Goal: Task Accomplishment & Management: Use online tool/utility

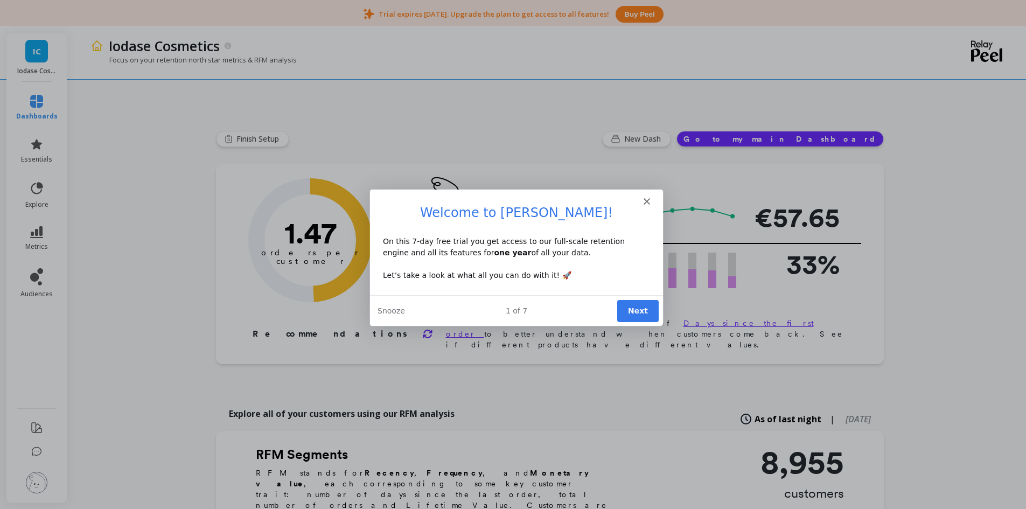
click at [647, 310] on button "Next" at bounding box center [636, 310] width 41 height 22
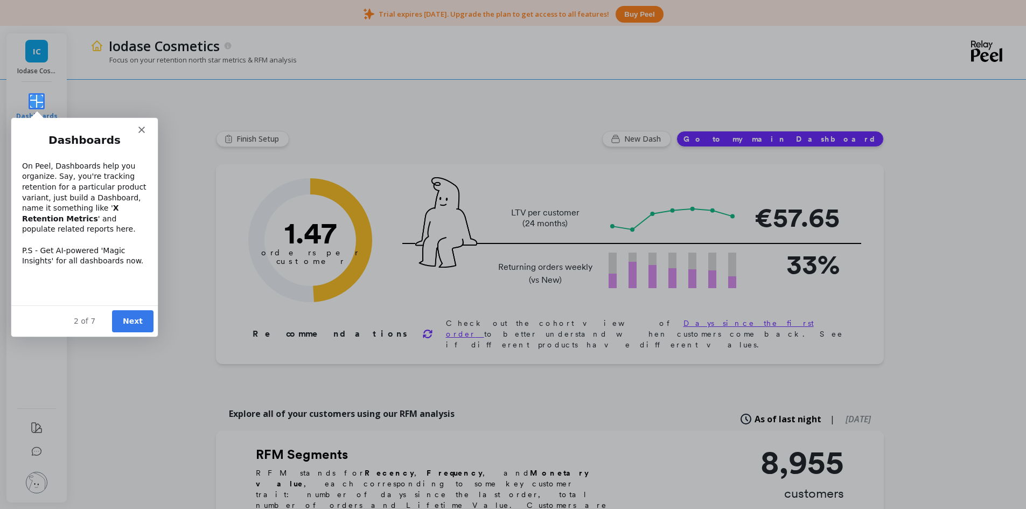
click at [136, 328] on button "Next" at bounding box center [132, 321] width 41 height 22
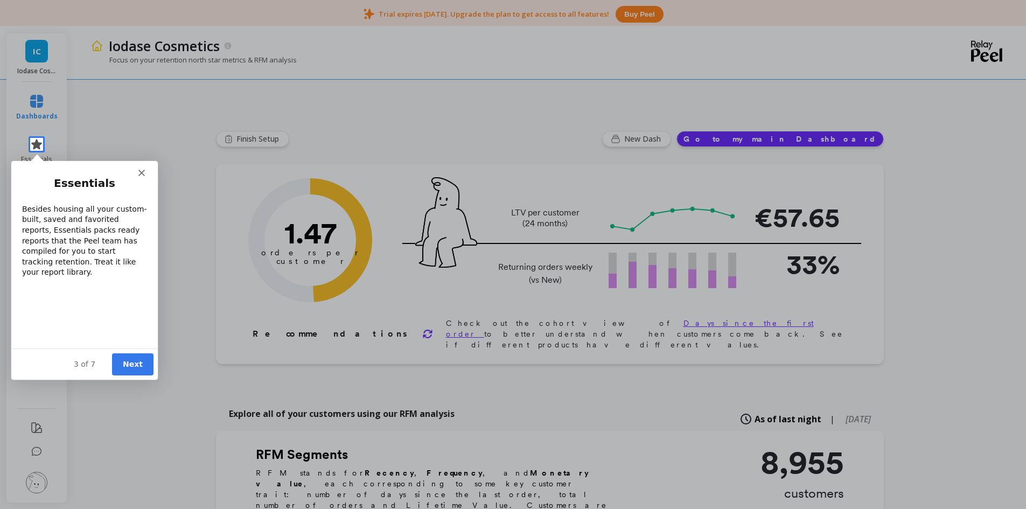
click at [142, 176] on div "Essentials Besides housing all your custom-built, saved and favorited reports, …" at bounding box center [84, 274] width 147 height 197
click at [143, 170] on polygon "Close" at bounding box center [141, 172] width 6 height 6
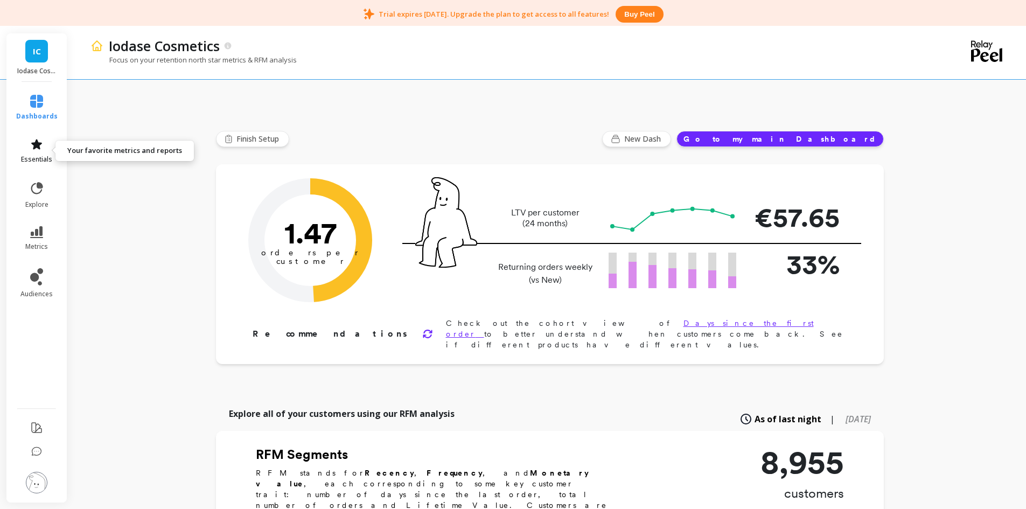
click at [43, 150] on icon at bounding box center [36, 144] width 13 height 13
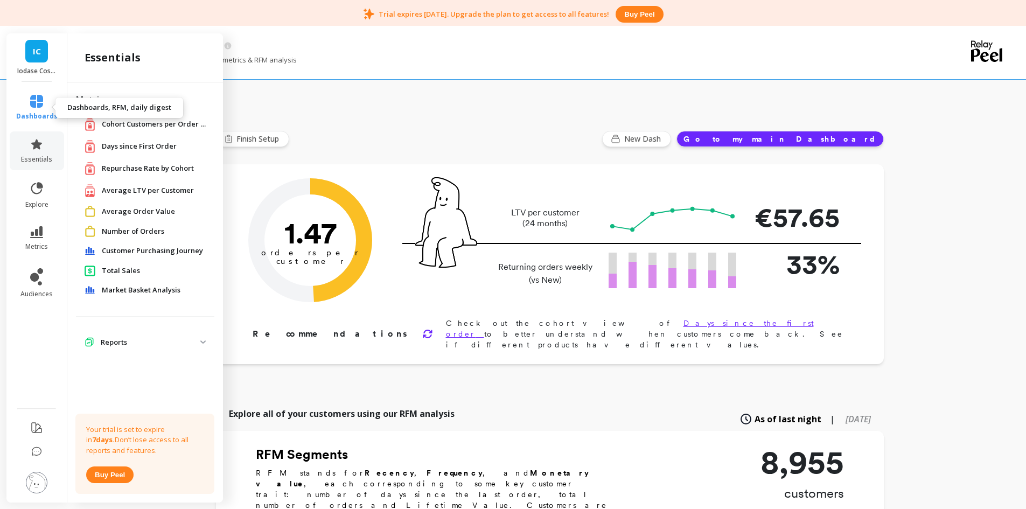
click at [44, 115] on span "dashboards" at bounding box center [36, 116] width 41 height 9
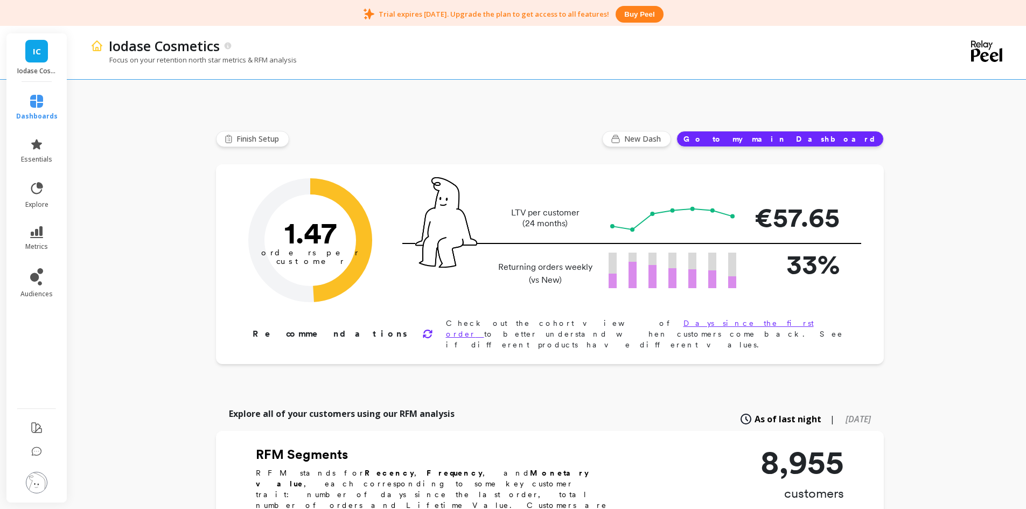
click at [422, 138] on div "Finish Setup New Dash Go to my main Dashboard" at bounding box center [550, 139] width 668 height 16
click at [270, 139] on span "Finish Setup" at bounding box center [259, 139] width 46 height 11
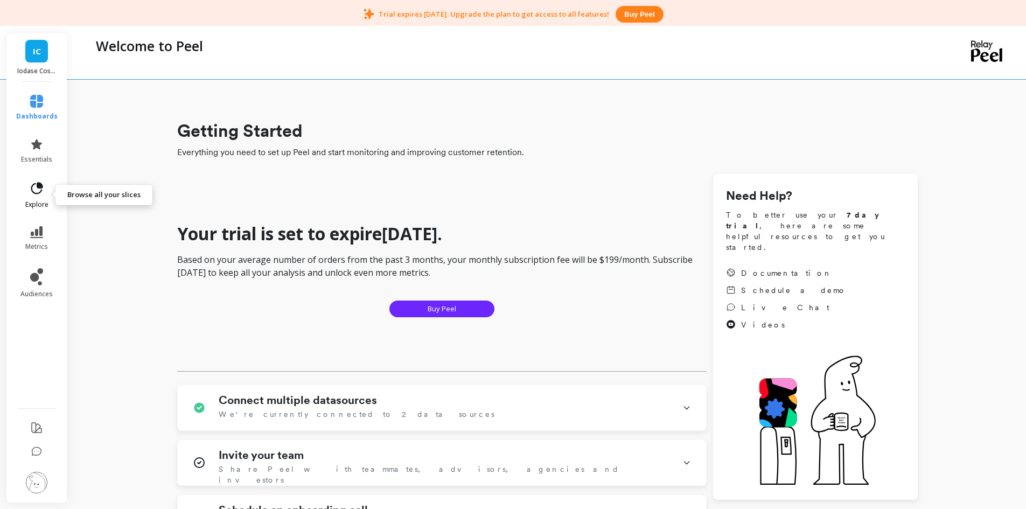
click at [30, 201] on span "explore" at bounding box center [36, 204] width 23 height 9
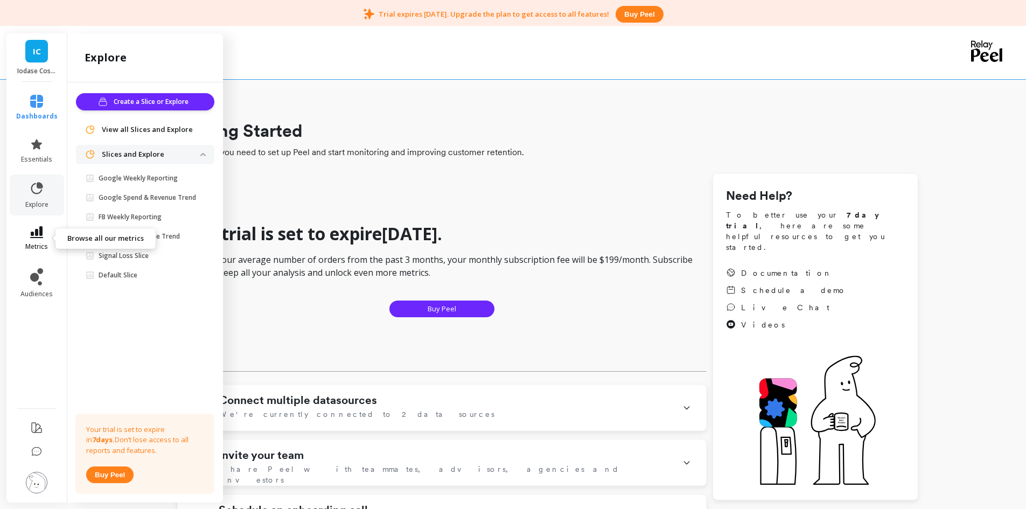
click at [31, 231] on icon at bounding box center [36, 232] width 13 height 12
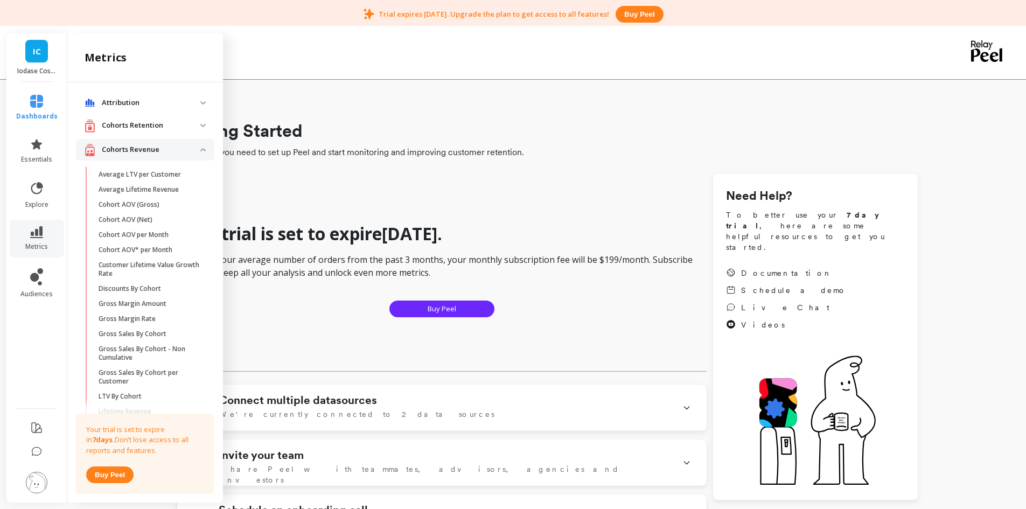
click at [117, 122] on p "Cohorts Retention" at bounding box center [151, 125] width 99 height 11
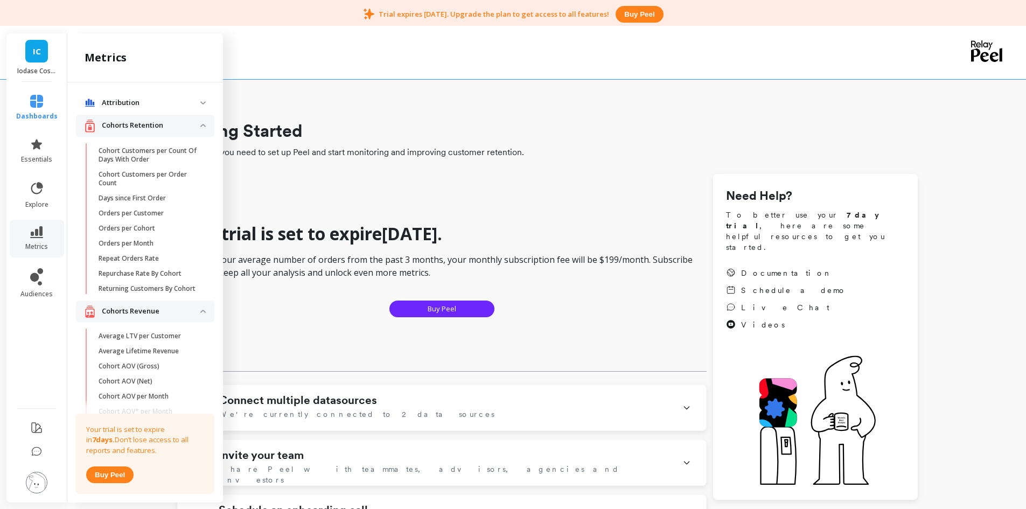
click at [136, 108] on span "Attribution" at bounding box center [145, 102] width 138 height 19
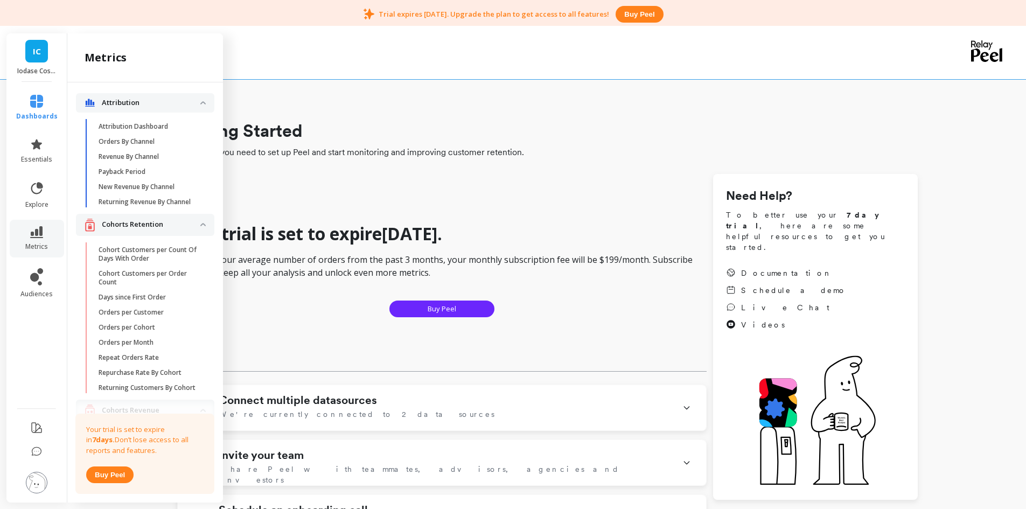
click at [144, 103] on p "Attribution" at bounding box center [151, 102] width 99 height 11
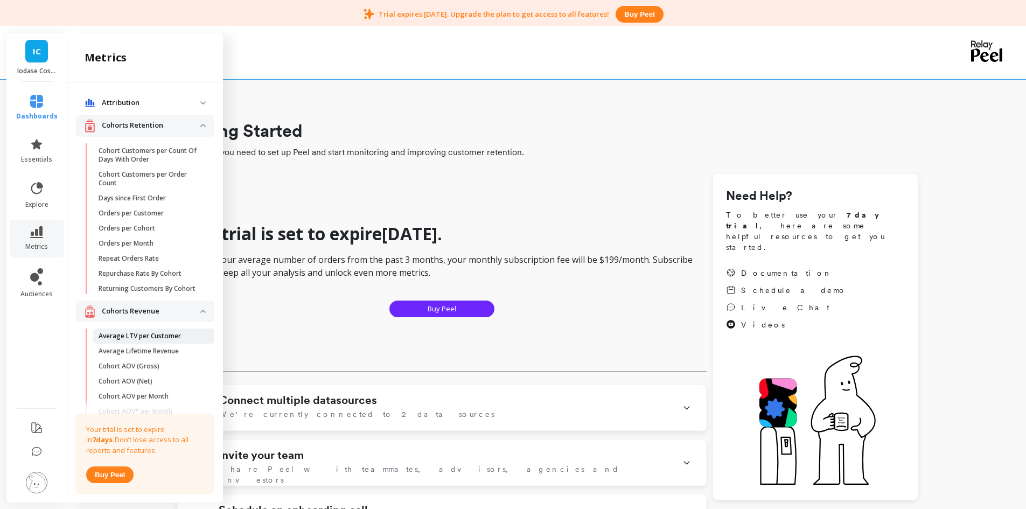
click at [151, 340] on p "Average LTV per Customer" at bounding box center [140, 336] width 82 height 9
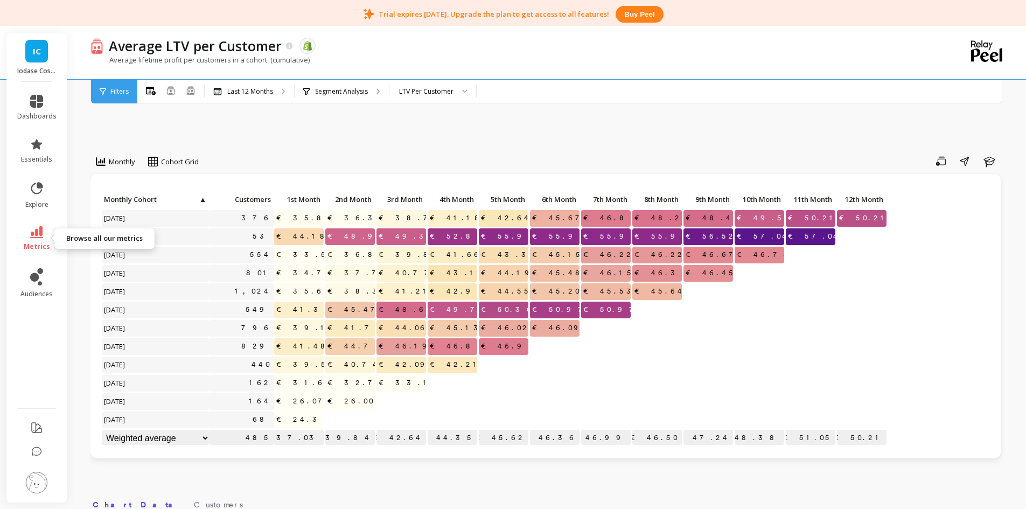
click at [54, 231] on link "metrics" at bounding box center [36, 238] width 39 height 25
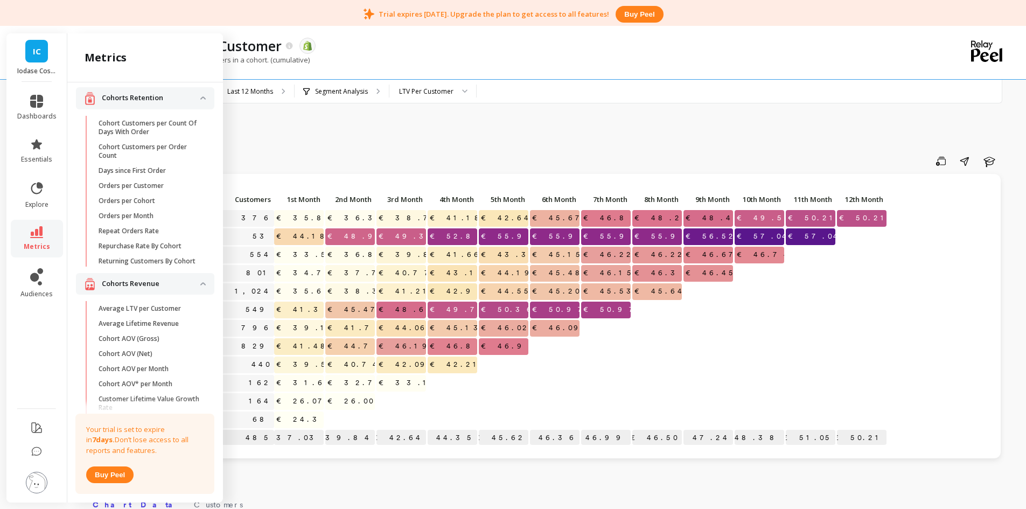
scroll to position [54, 0]
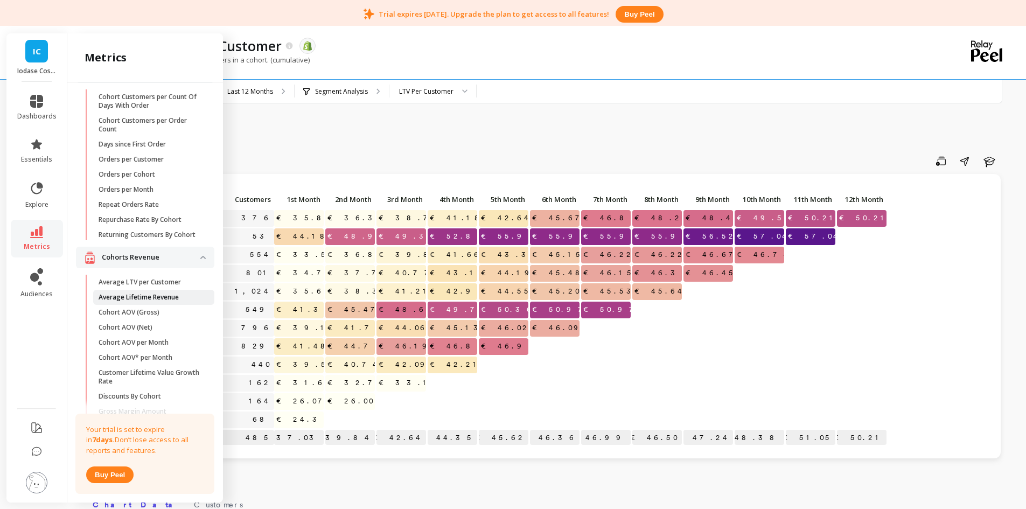
click at [166, 302] on p "Average Lifetime Revenue" at bounding box center [139, 297] width 80 height 9
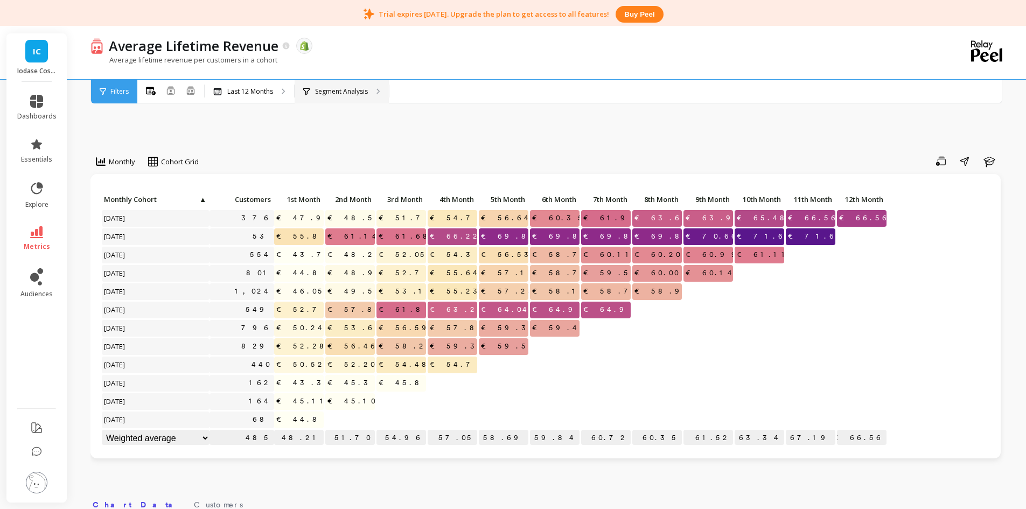
click at [358, 90] on p "Segment Analysis" at bounding box center [341, 91] width 53 height 9
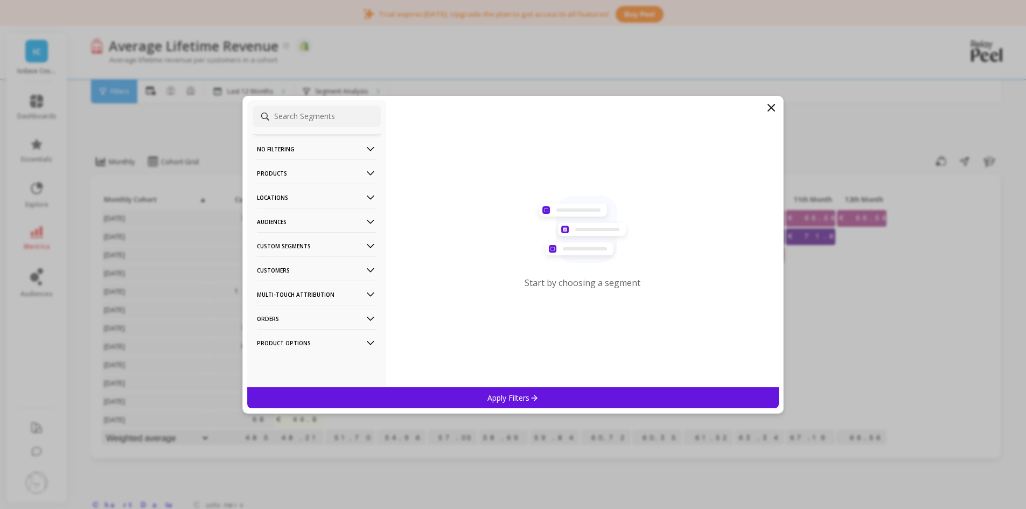
click at [772, 108] on icon at bounding box center [771, 107] width 6 height 6
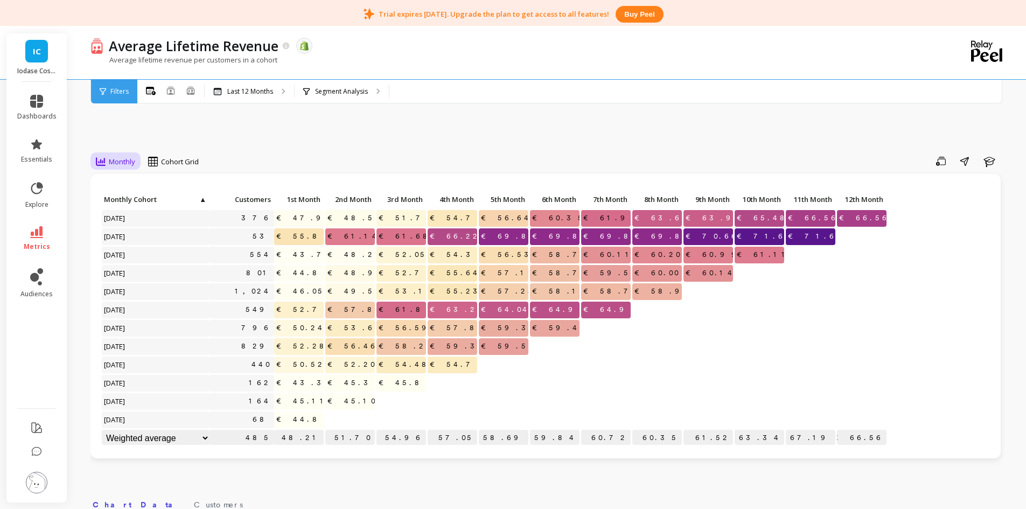
click at [134, 163] on span "Monthly" at bounding box center [122, 162] width 26 height 10
click at [179, 166] on span "Cohort Grid" at bounding box center [180, 162] width 38 height 10
click at [128, 166] on span "Monthly" at bounding box center [122, 162] width 26 height 10
click at [123, 211] on div "Quarterly" at bounding box center [130, 206] width 61 height 10
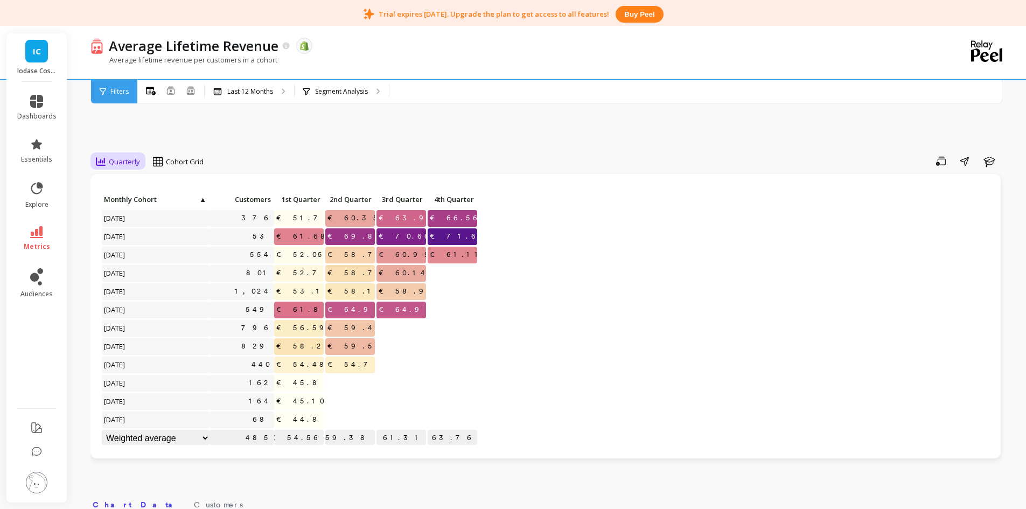
click at [129, 162] on span "Quarterly" at bounding box center [124, 162] width 31 height 10
click at [126, 222] on div "Yearly" at bounding box center [130, 227] width 61 height 10
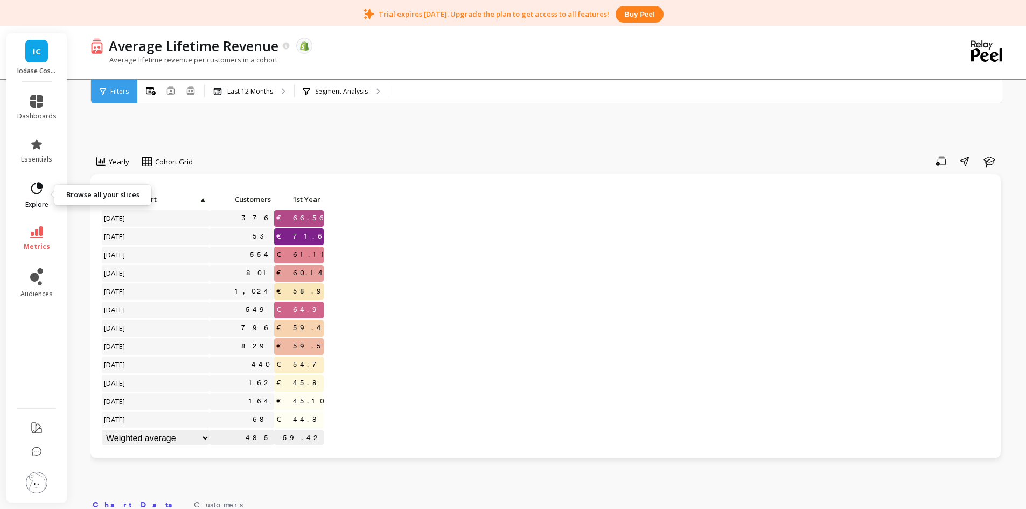
click at [41, 186] on icon at bounding box center [40, 185] width 5 height 5
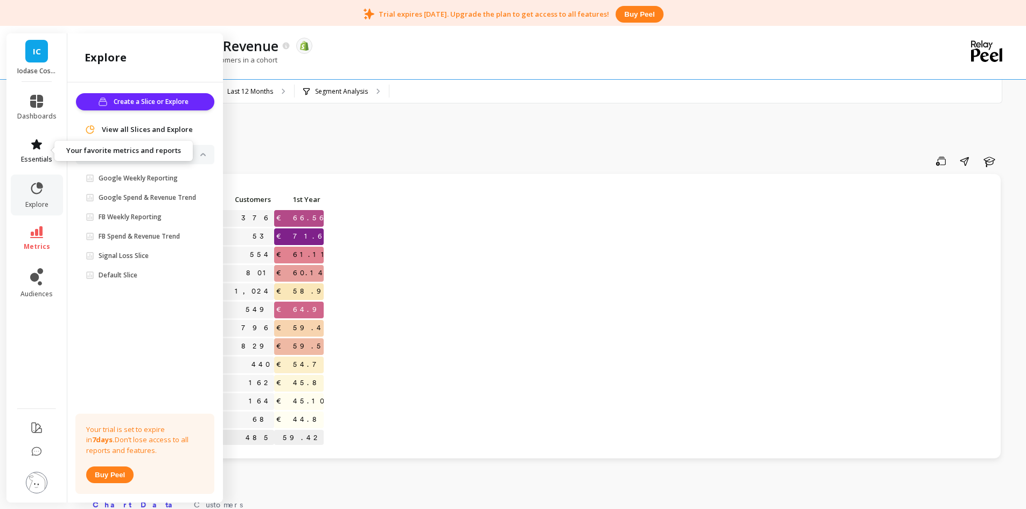
click at [48, 162] on span "essentials" at bounding box center [36, 159] width 31 height 9
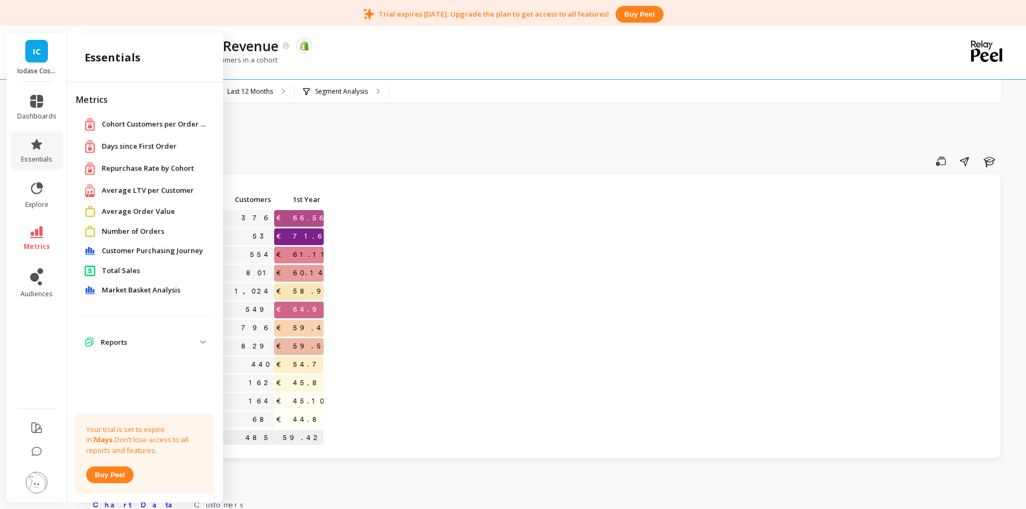
click at [130, 269] on span "Total Sales" at bounding box center [121, 271] width 38 height 11
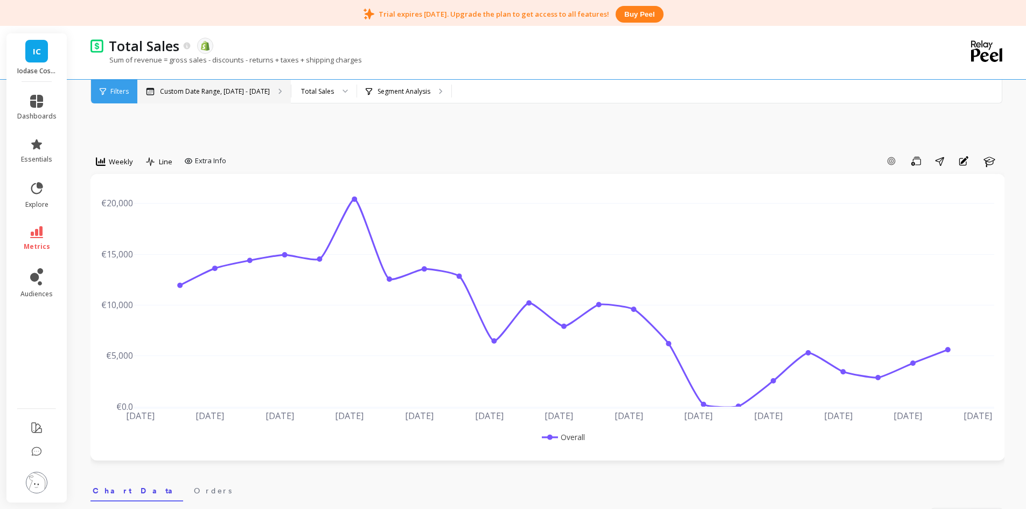
click at [253, 100] on div "Custom Date Range, May 1 - Oct 5" at bounding box center [214, 92] width 154 height 24
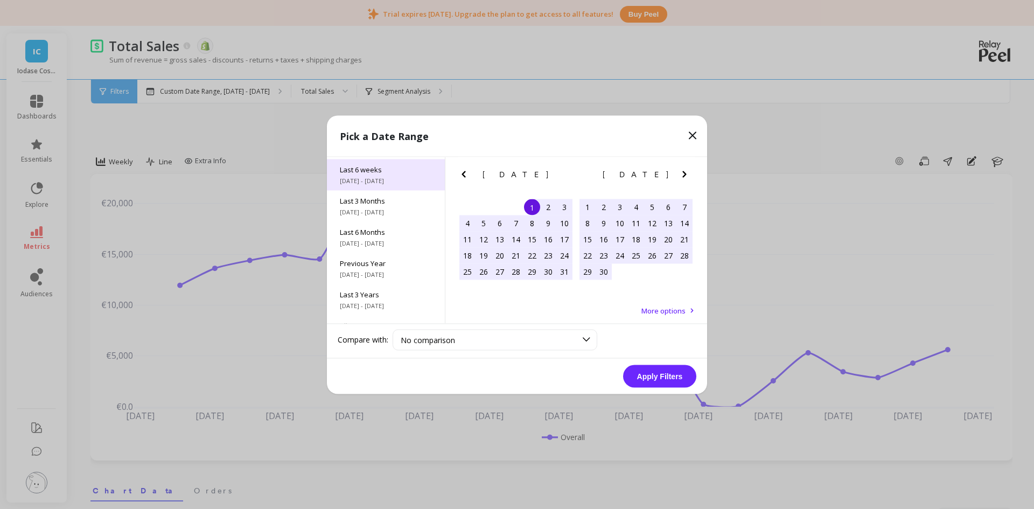
scroll to position [146, 0]
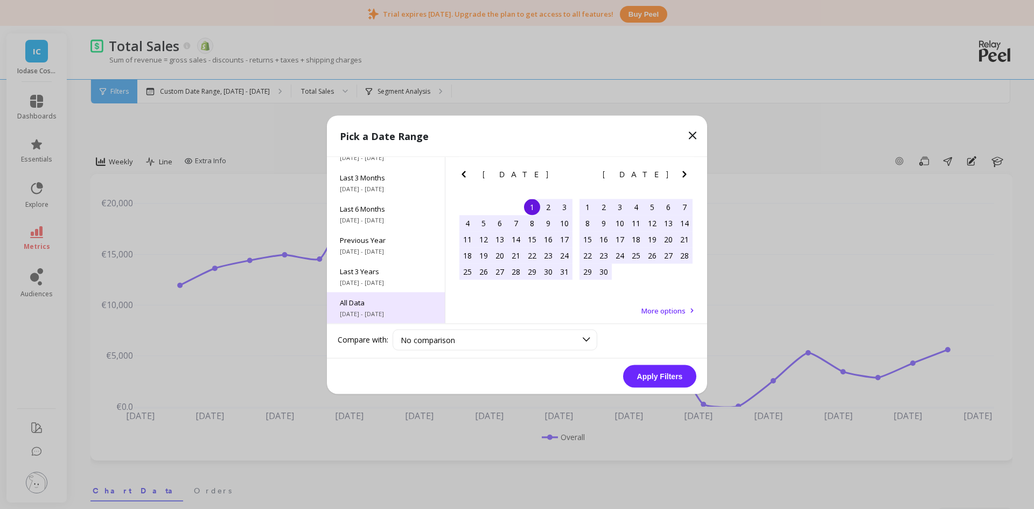
click at [390, 309] on span "7/1/2017 - 10/31/2025" at bounding box center [386, 313] width 92 height 9
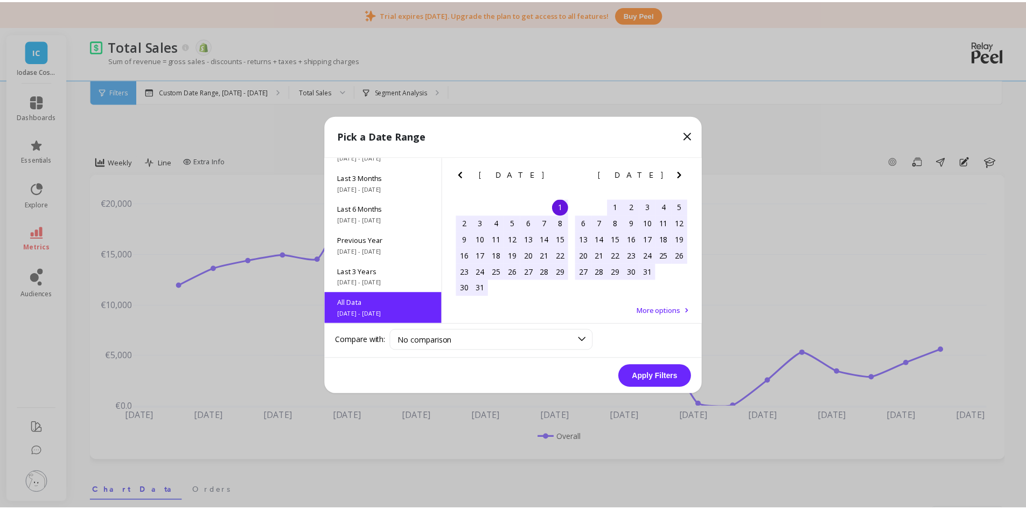
scroll to position [1, 0]
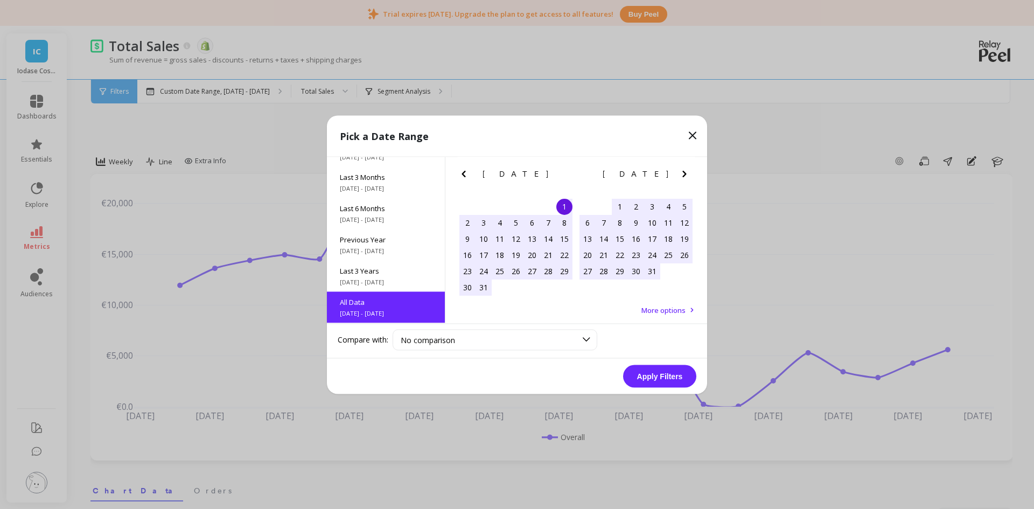
click at [647, 375] on button "Apply Filters" at bounding box center [659, 376] width 73 height 23
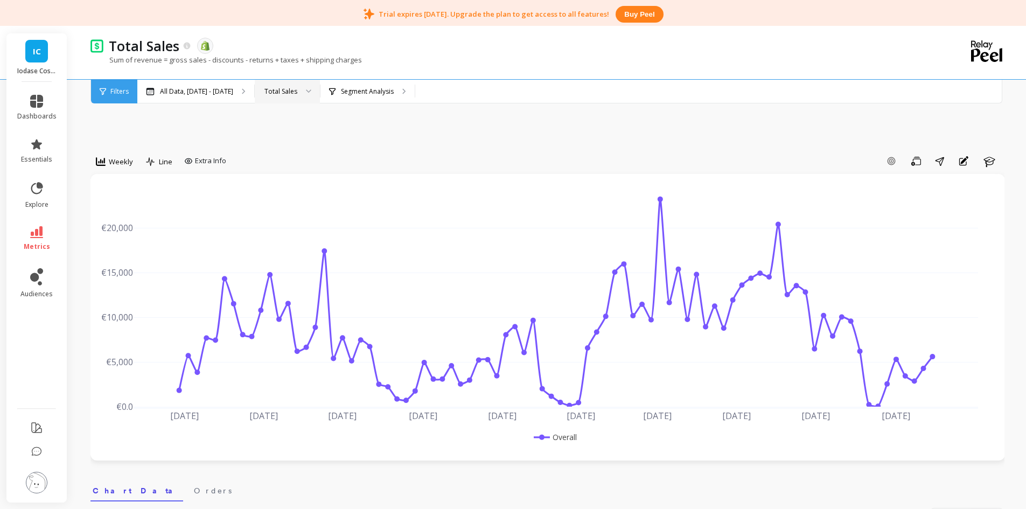
click at [304, 101] on div "Total Sales" at bounding box center [287, 92] width 65 height 24
click at [320, 98] on div "Total Sales" at bounding box center [287, 92] width 65 height 24
click at [166, 162] on span "Line" at bounding box center [165, 162] width 13 height 10
click at [178, 204] on div "Bar" at bounding box center [180, 206] width 61 height 10
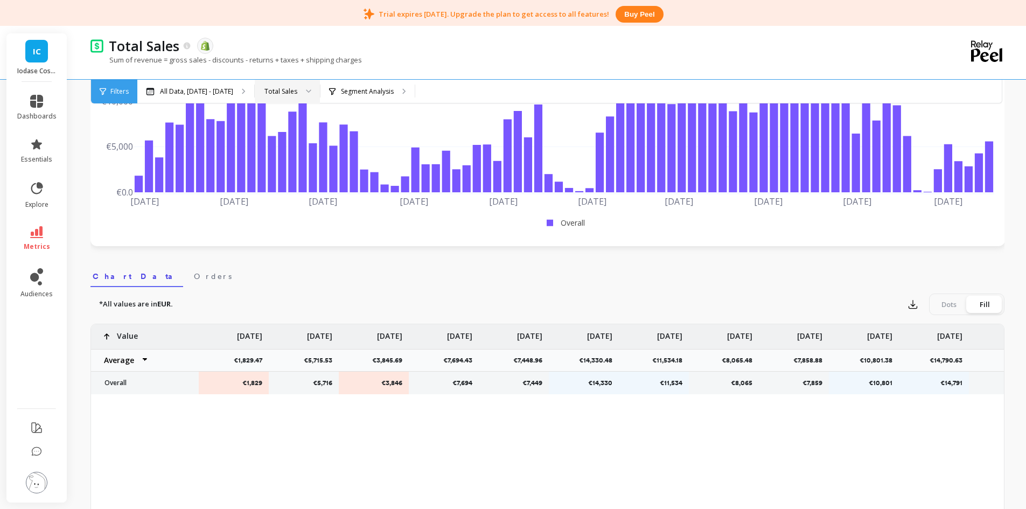
scroll to position [215, 0]
click at [39, 104] on icon at bounding box center [36, 101] width 13 height 13
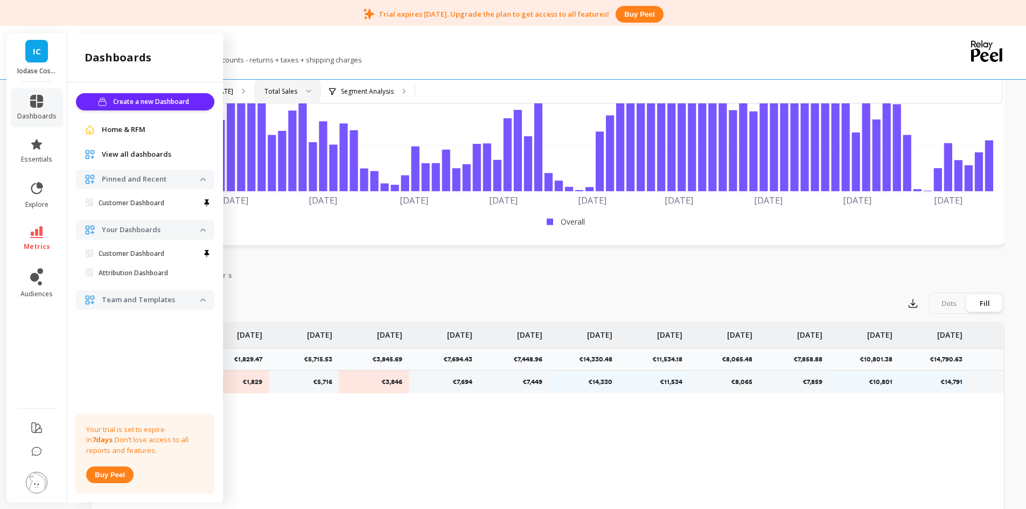
click at [129, 133] on span "Home & RFM" at bounding box center [124, 129] width 44 height 11
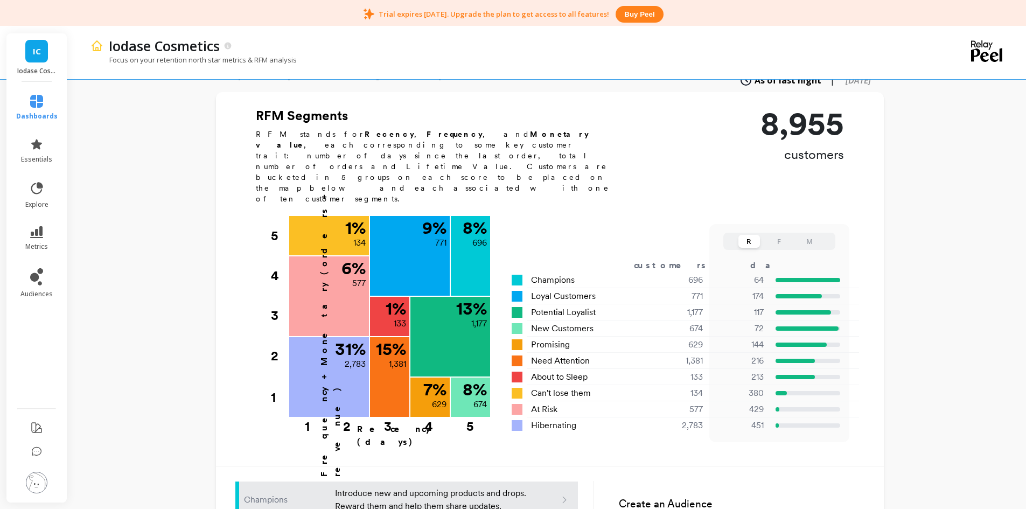
scroll to position [323, 0]
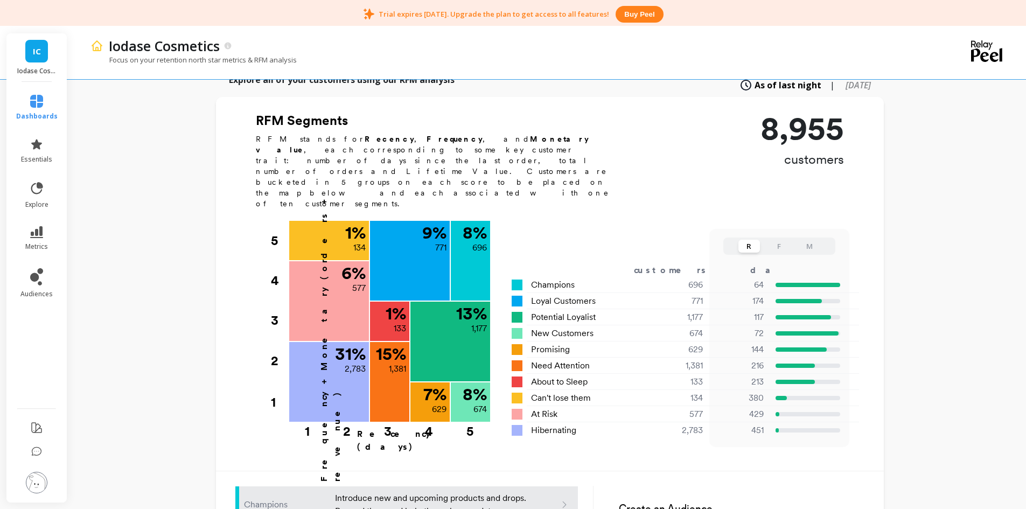
click at [781, 240] on button "F" at bounding box center [780, 246] width 22 height 13
click at [814, 240] on button "M" at bounding box center [810, 246] width 22 height 13
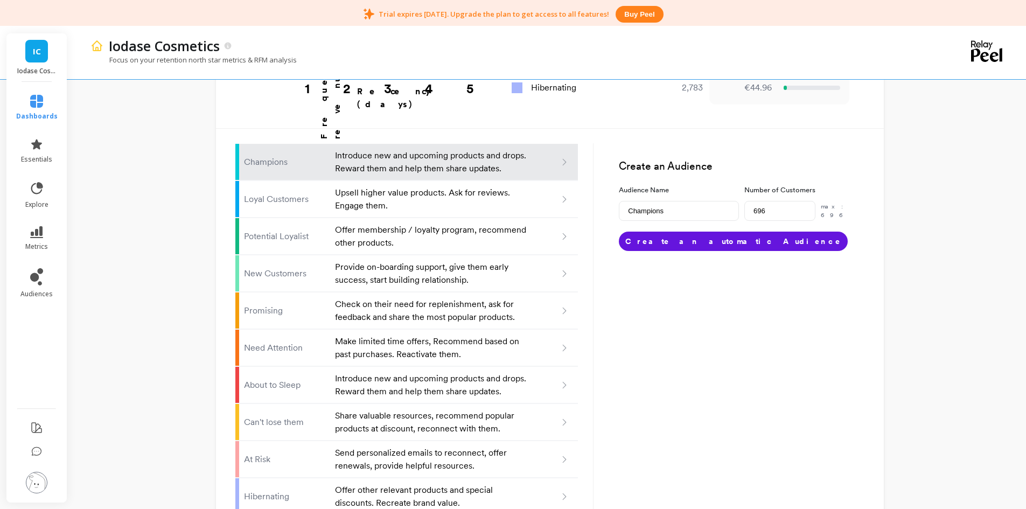
scroll to position [668, 0]
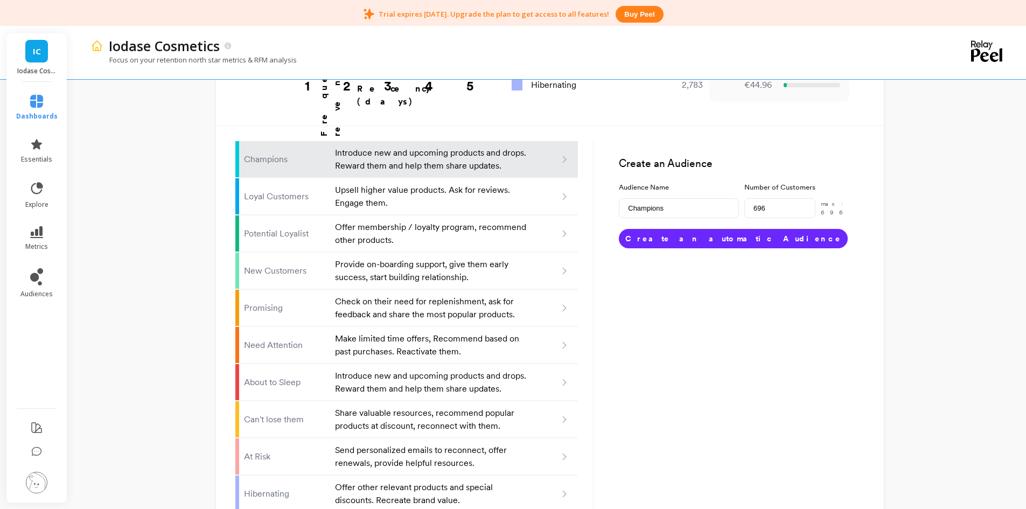
click at [694, 229] on button "Create an automatic Audience" at bounding box center [733, 238] width 229 height 19
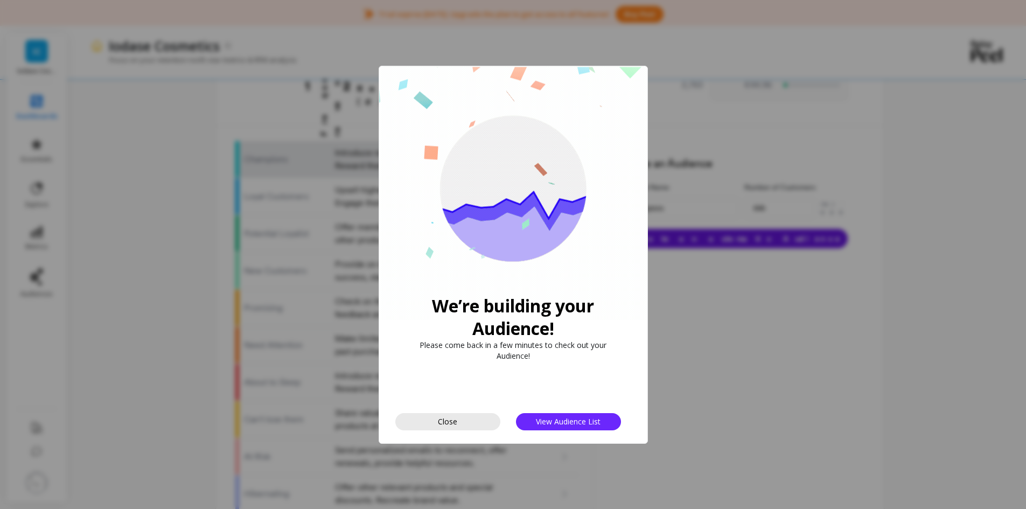
click at [449, 420] on span "Close" at bounding box center [447, 421] width 19 height 10
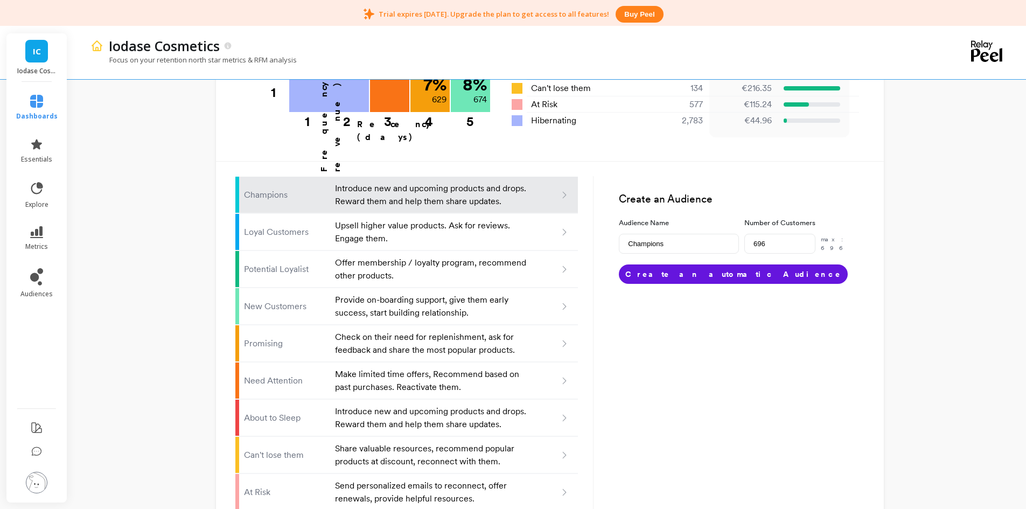
scroll to position [615, 0]
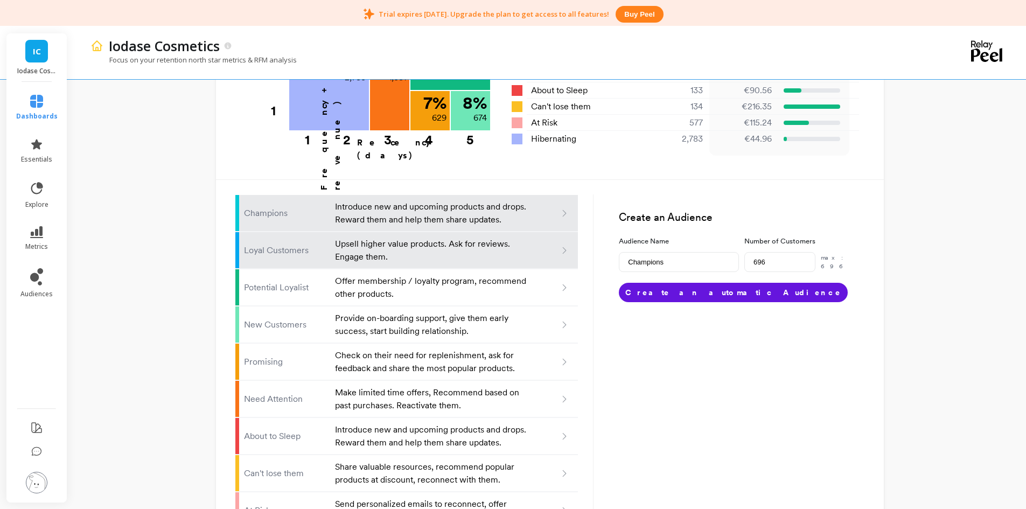
click at [478, 238] on p "Upsell higher value products. Ask for reviews. Engage them." at bounding box center [431, 251] width 193 height 26
type input "Loyal customers"
type input "771"
click at [506, 200] on p "Introduce new and upcoming products and drops. Reward them and help them share …" at bounding box center [431, 213] width 193 height 26
type input "Champions"
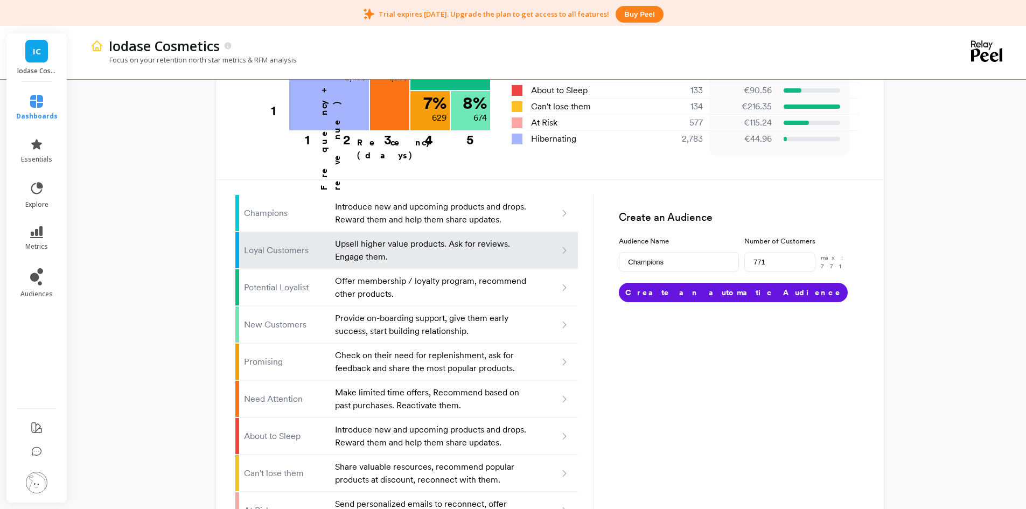
type input "696"
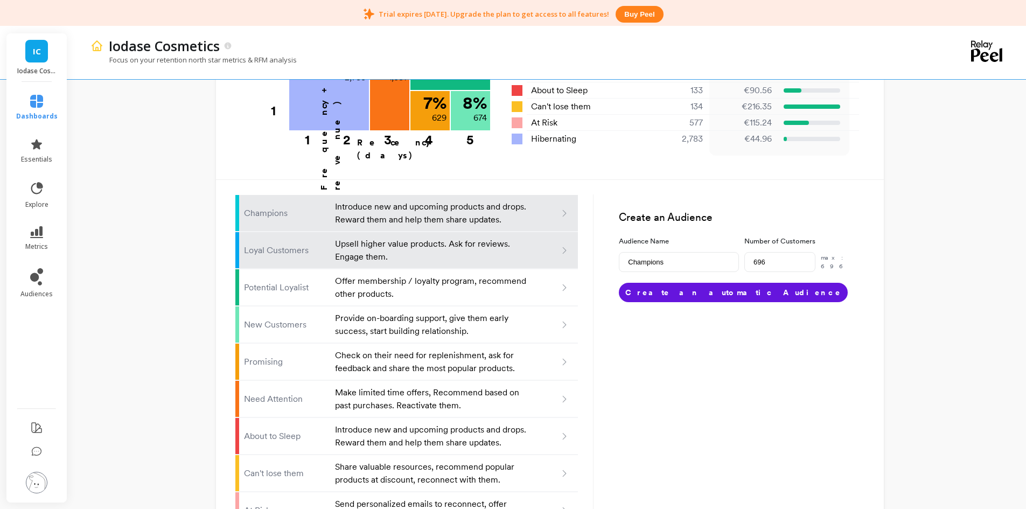
click at [496, 238] on p "Upsell higher value products. Ask for reviews. Engage them." at bounding box center [431, 251] width 193 height 26
type input "Loyal customers"
type input "771"
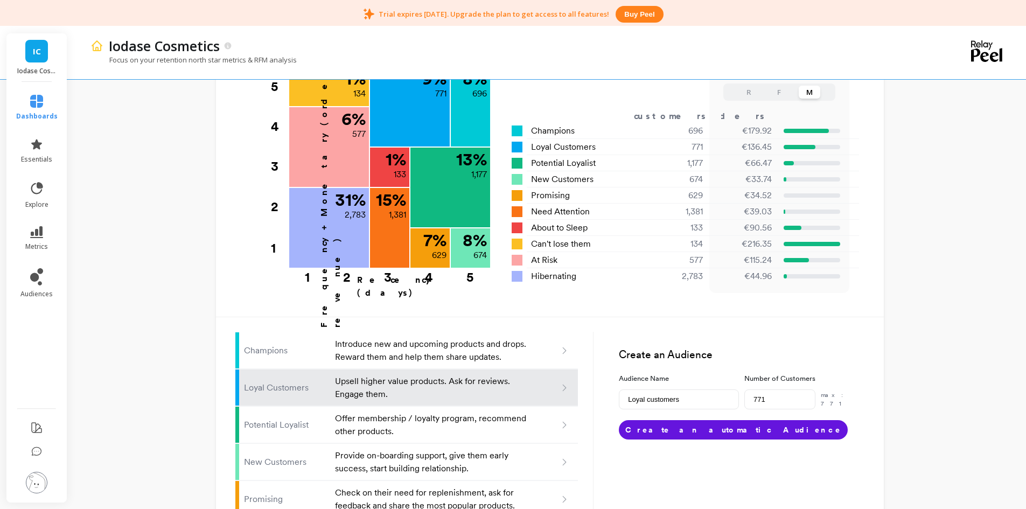
scroll to position [453, 0]
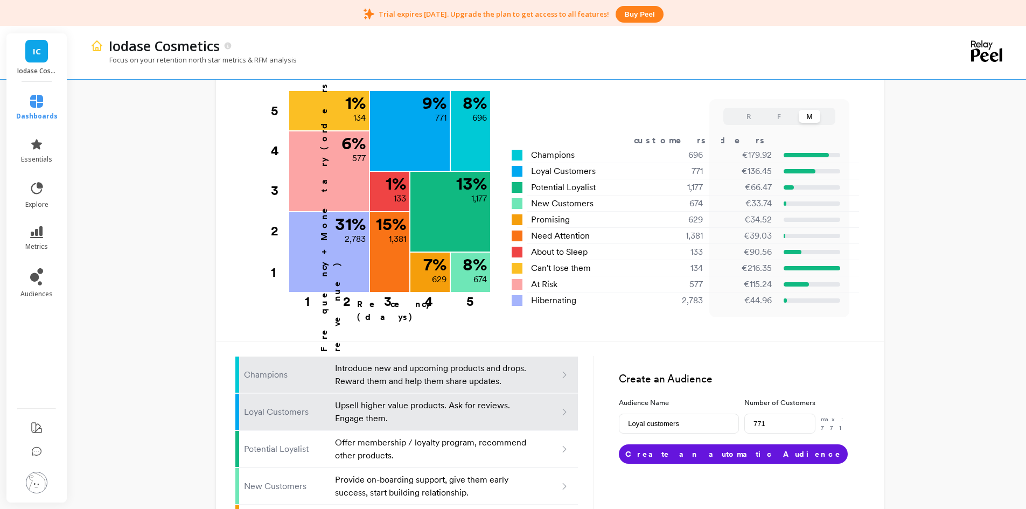
click at [460, 362] on p "Introduce new and upcoming products and drops. Reward them and help them share …" at bounding box center [431, 375] width 193 height 26
type input "Champions"
type input "696"
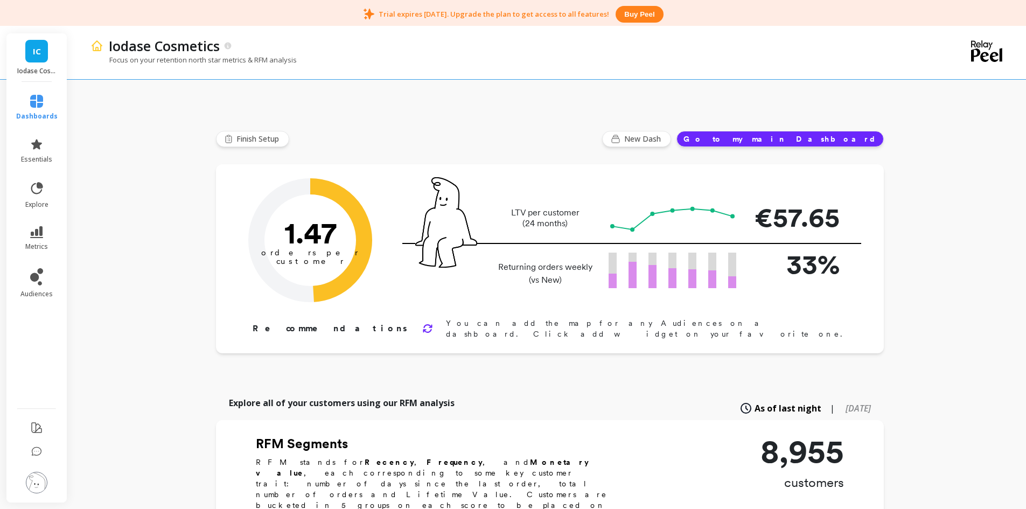
scroll to position [2, 0]
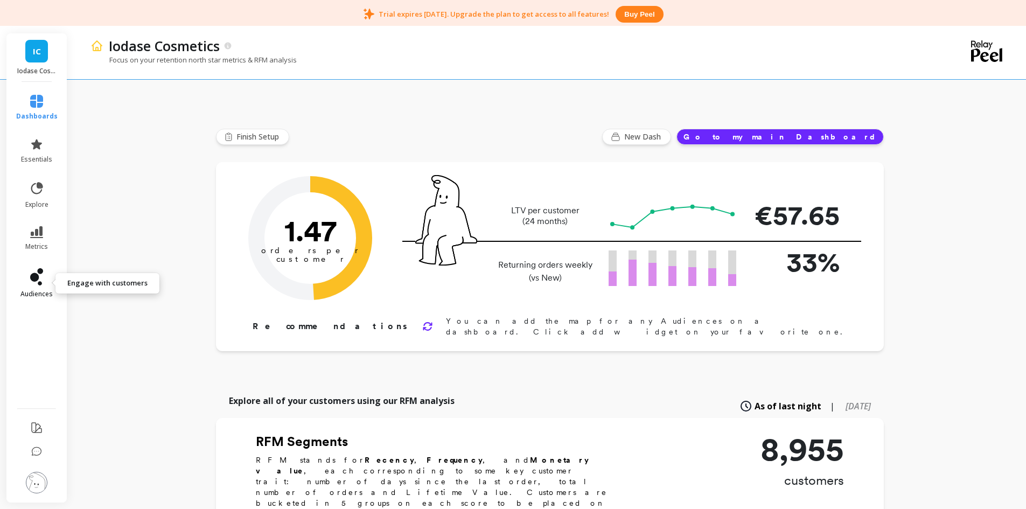
click at [50, 283] on link "audiences" at bounding box center [36, 283] width 41 height 30
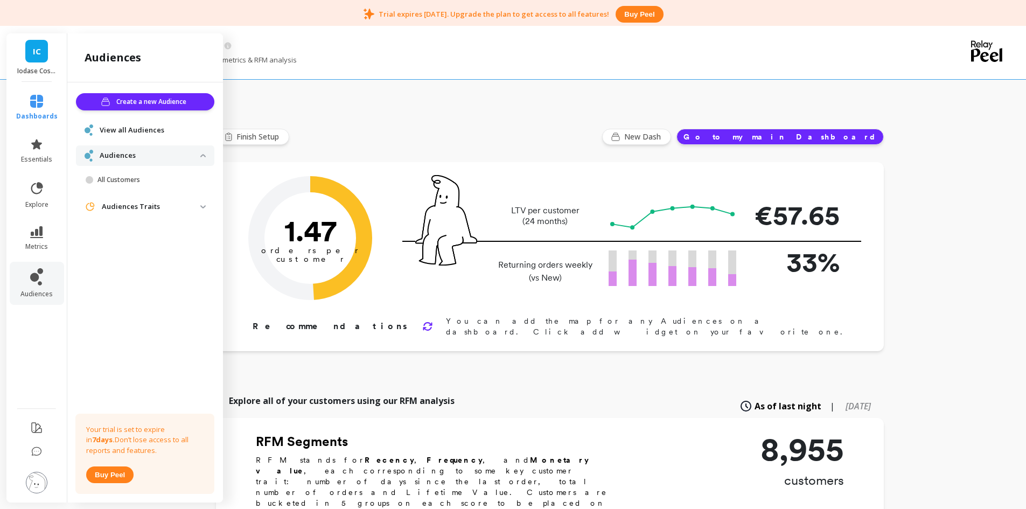
click at [134, 159] on p "Audiences" at bounding box center [150, 155] width 101 height 11
click at [134, 158] on p "Audiences" at bounding box center [150, 155] width 101 height 11
click at [126, 130] on span "View all Audiences" at bounding box center [132, 130] width 65 height 11
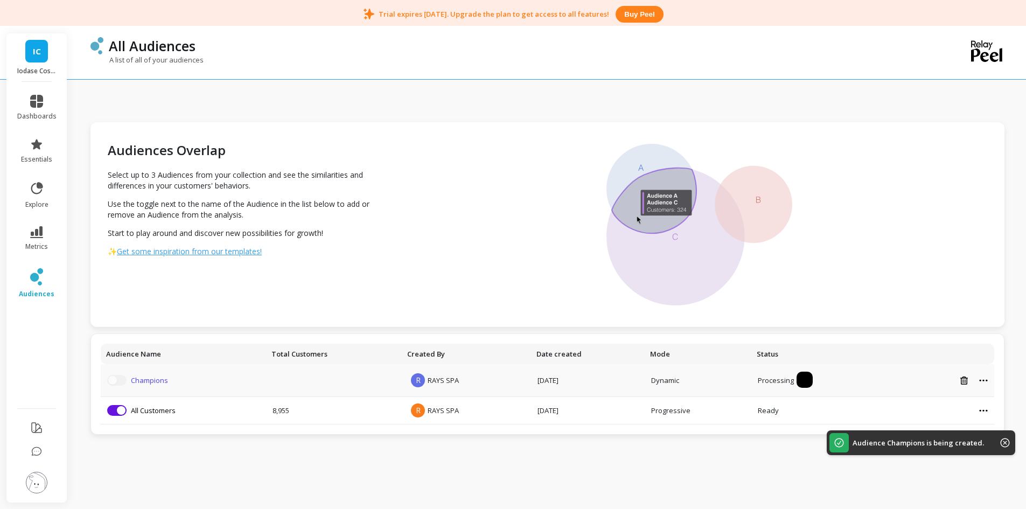
click at [155, 377] on link "Champions" at bounding box center [149, 380] width 37 height 10
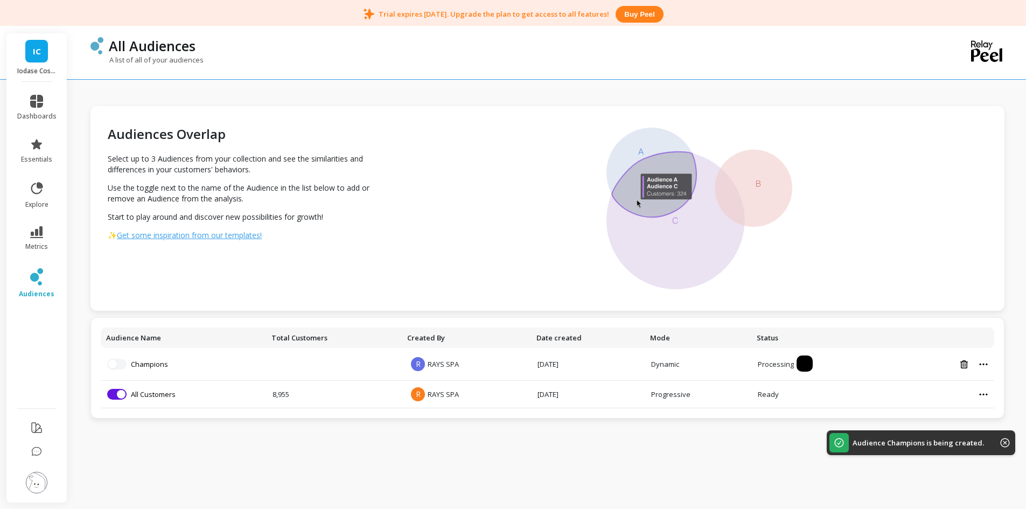
scroll to position [28, 0]
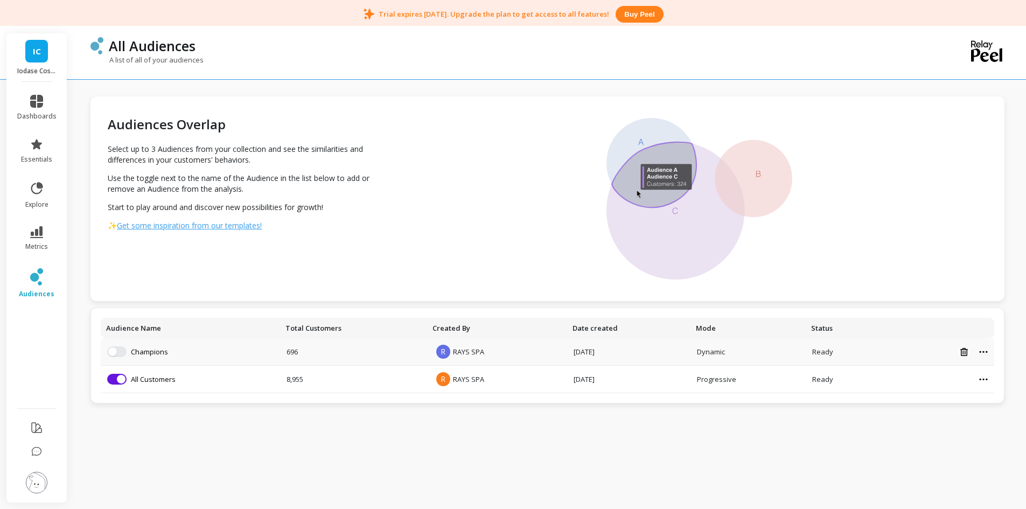
click at [116, 358] on td "Add to visualization Champions" at bounding box center [190, 351] width 179 height 27
click at [115, 350] on span "button" at bounding box center [112, 351] width 9 height 9
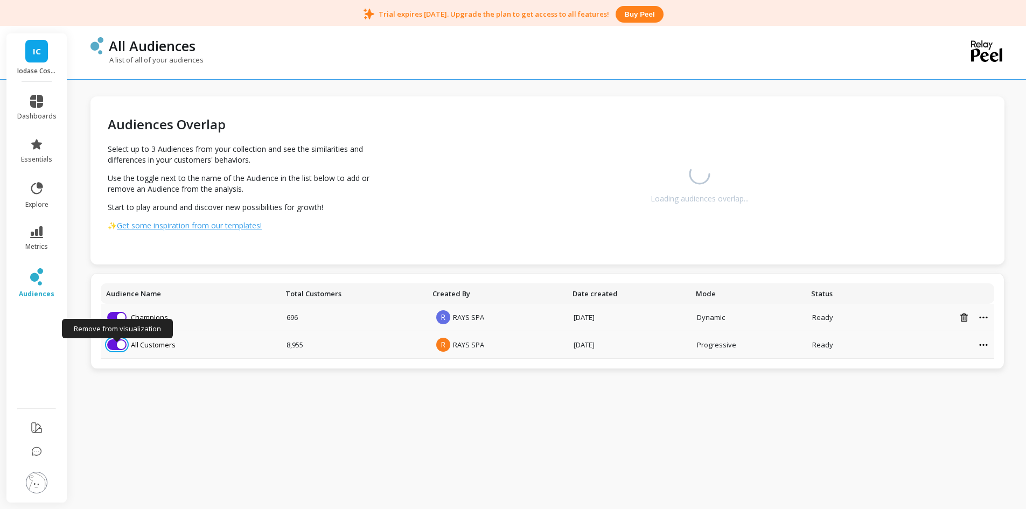
click at [114, 346] on button "button" at bounding box center [116, 344] width 19 height 11
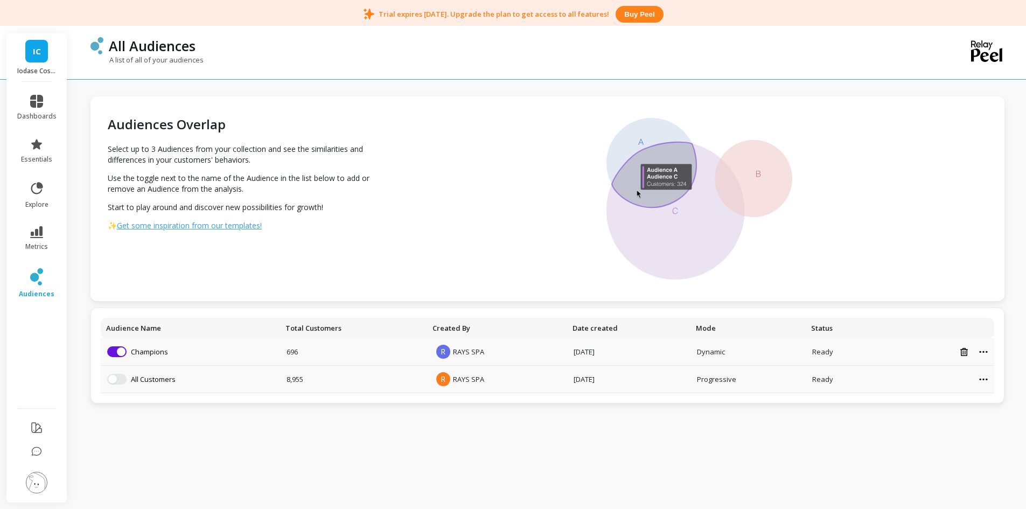
click at [982, 356] on div at bounding box center [937, 351] width 101 height 9
click at [983, 352] on icon at bounding box center [983, 352] width 9 height 3
click at [984, 350] on div at bounding box center [937, 351] width 101 height 9
click at [656, 149] on img at bounding box center [700, 199] width 186 height 162
click at [150, 353] on link "Champions" at bounding box center [149, 352] width 37 height 10
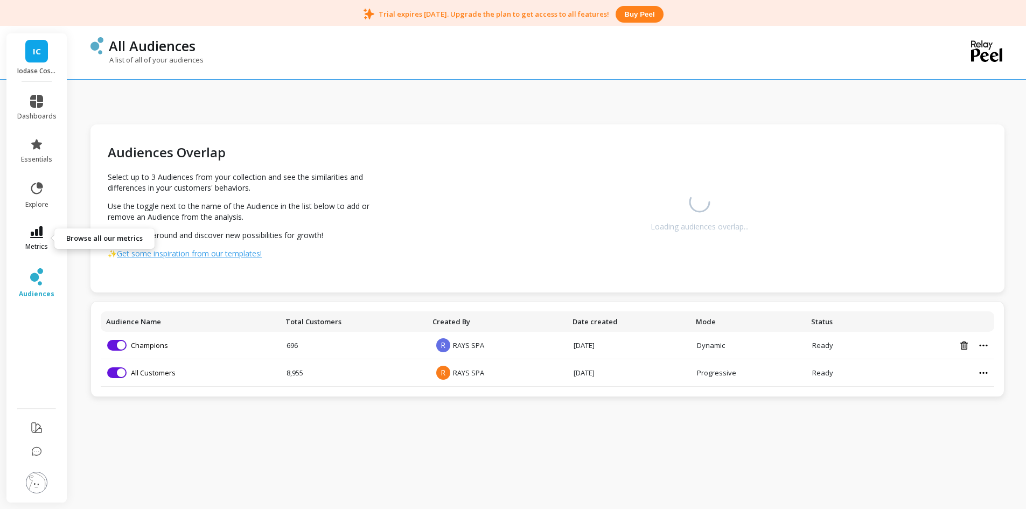
click at [42, 232] on icon at bounding box center [36, 232] width 13 height 12
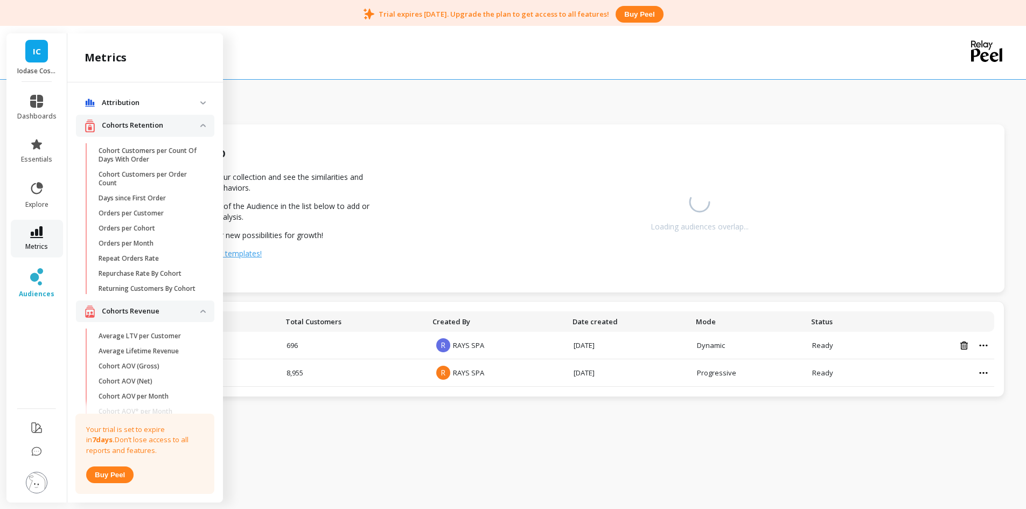
scroll to position [54, 0]
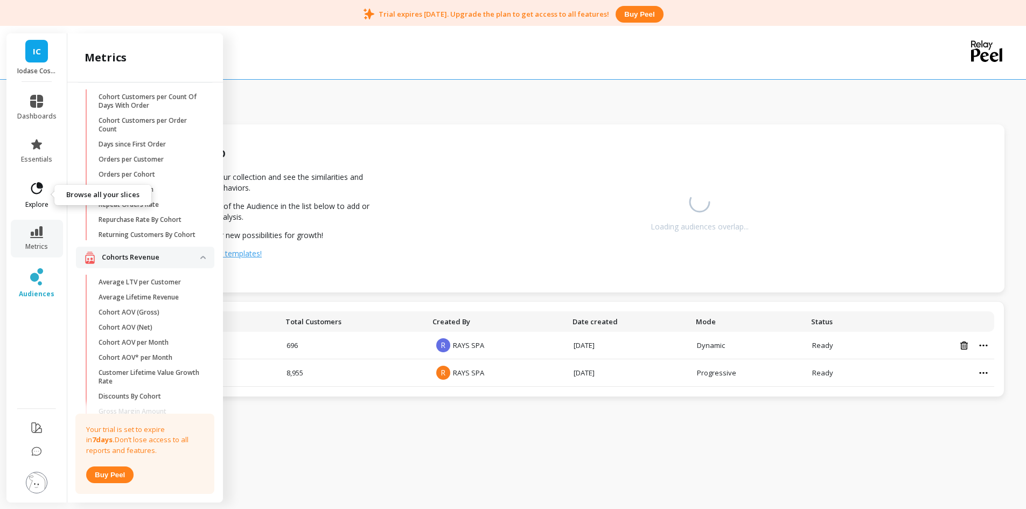
click at [40, 193] on icon at bounding box center [36, 188] width 15 height 15
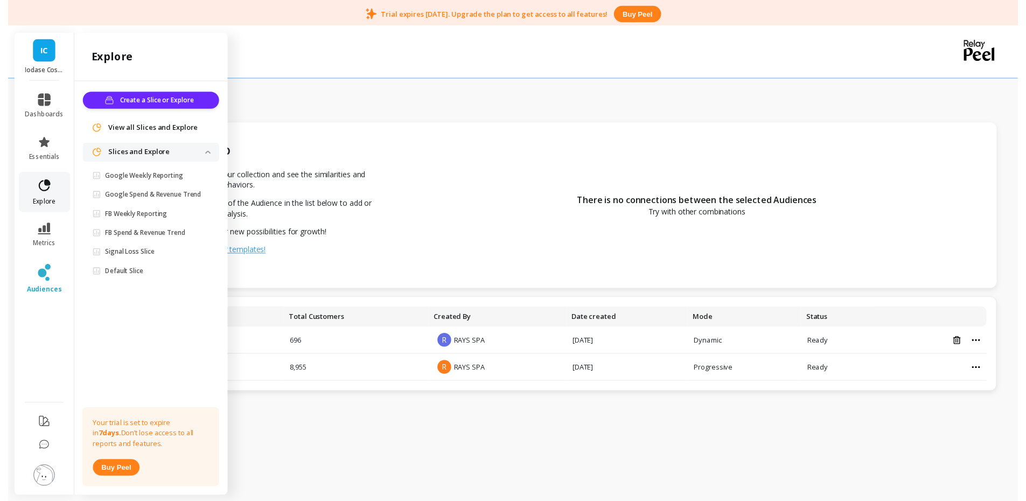
scroll to position [0, 0]
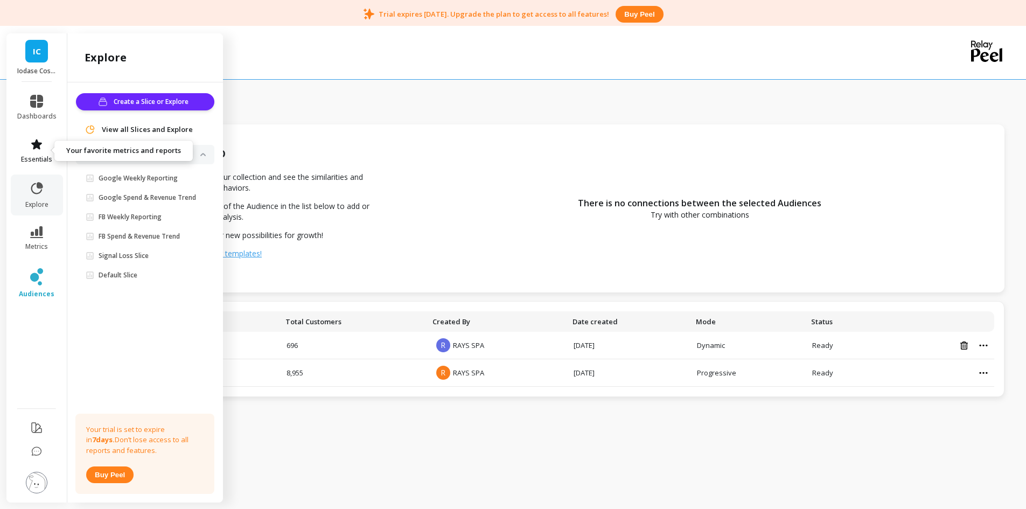
click at [37, 148] on icon at bounding box center [36, 144] width 11 height 10
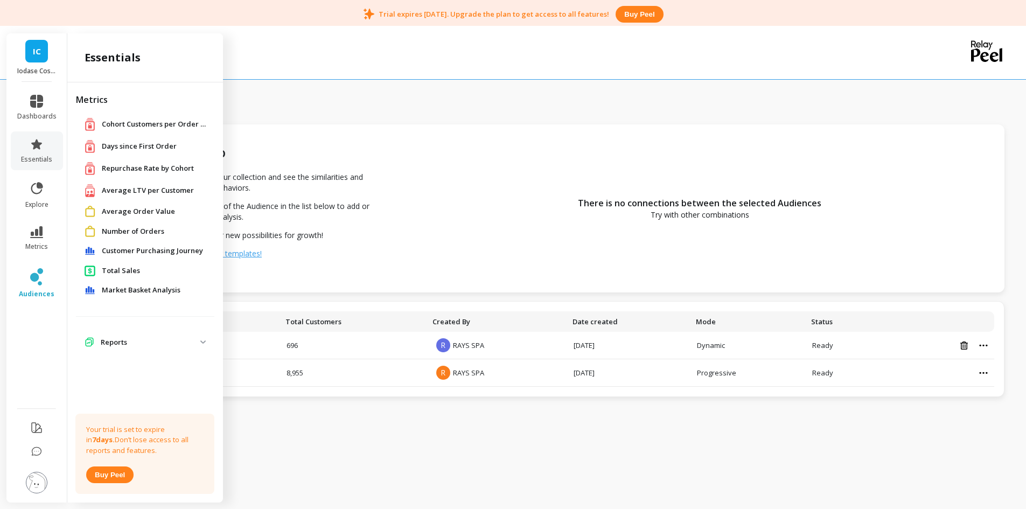
click at [119, 250] on span "Customer Purchasing Journey" at bounding box center [152, 251] width 101 height 11
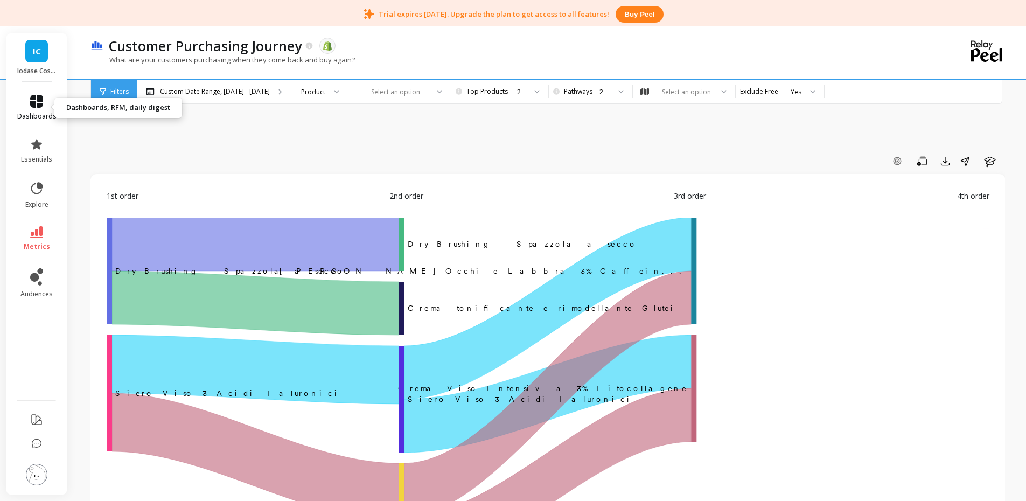
click at [40, 108] on link "dashboards" at bounding box center [36, 108] width 39 height 26
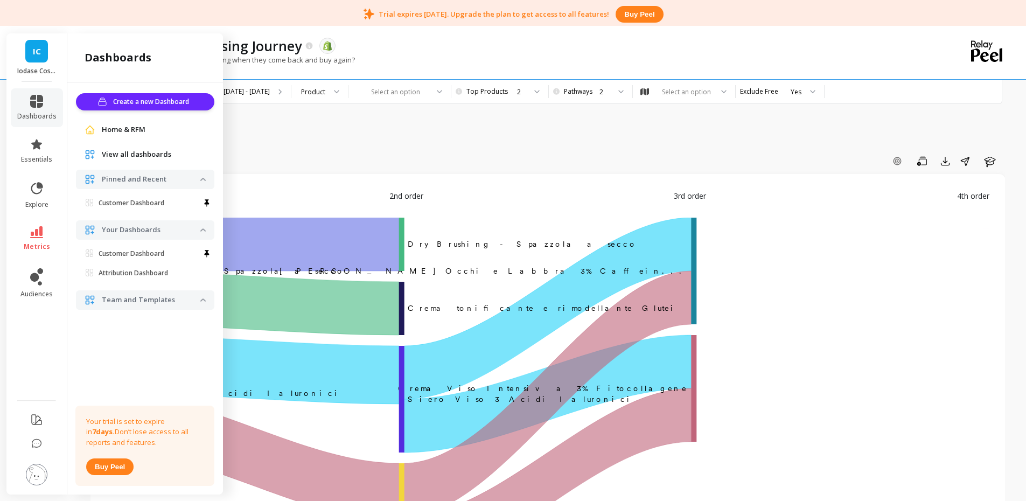
click at [159, 128] on link "Home & RFM" at bounding box center [154, 129] width 104 height 11
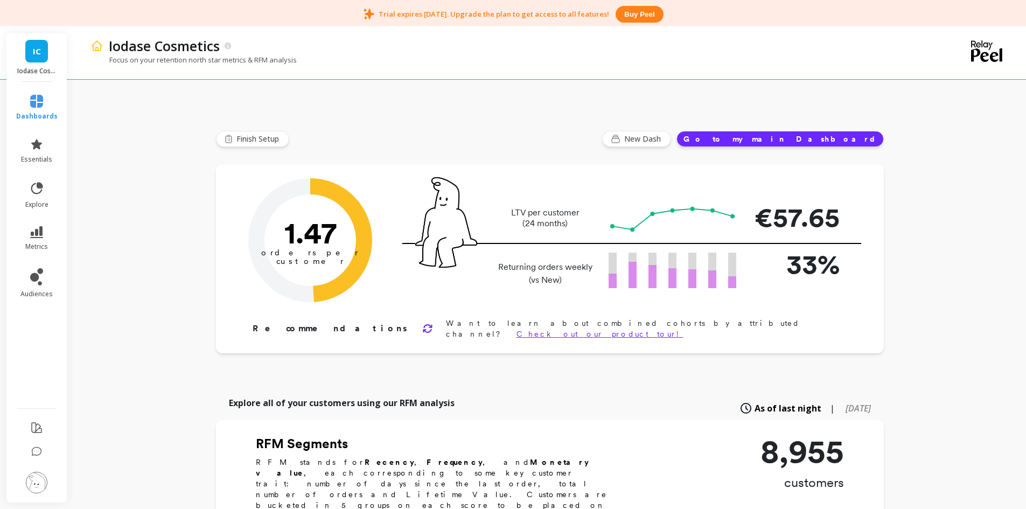
click at [825, 145] on button "Go to my main Dashboard" at bounding box center [780, 139] width 207 height 16
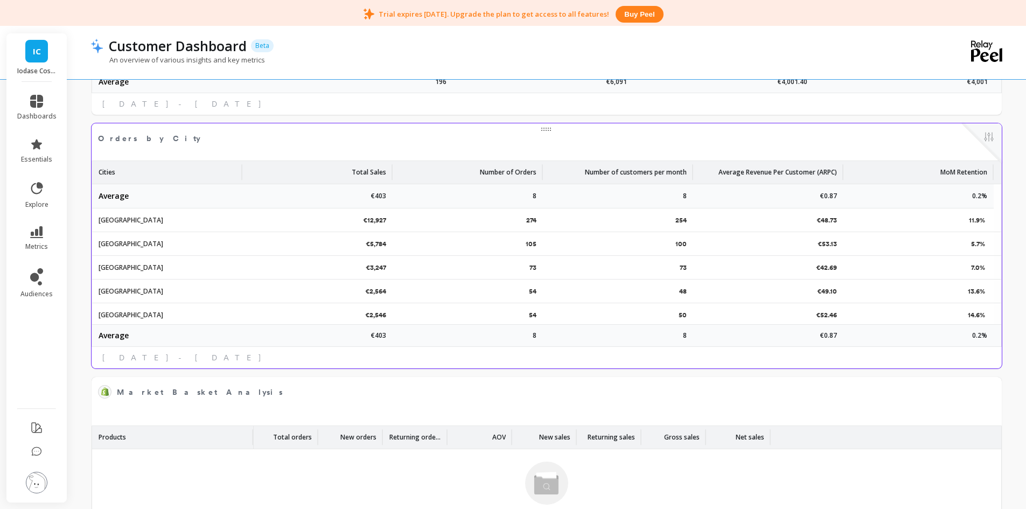
click at [518, 171] on p "Number of Orders" at bounding box center [508, 169] width 57 height 16
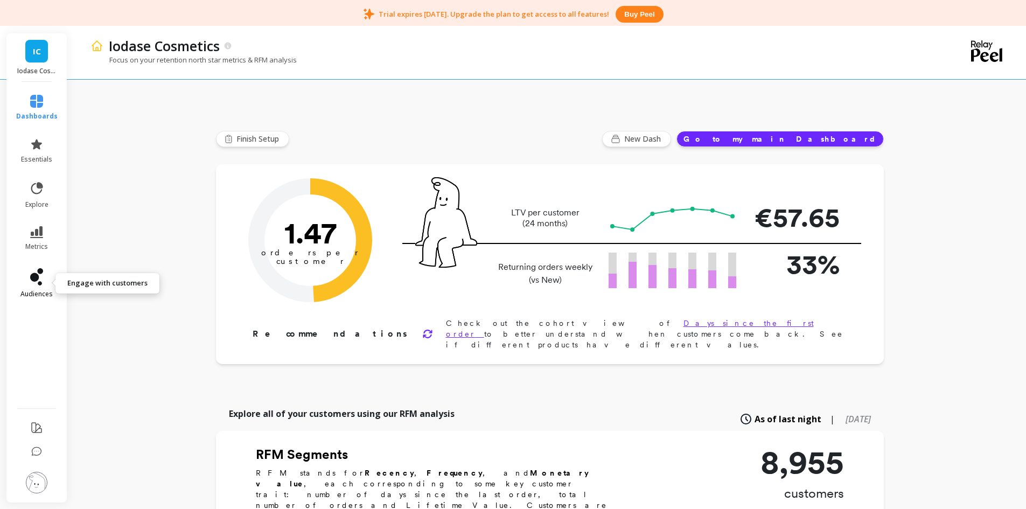
click at [29, 292] on span "audiences" at bounding box center [36, 294] width 32 height 9
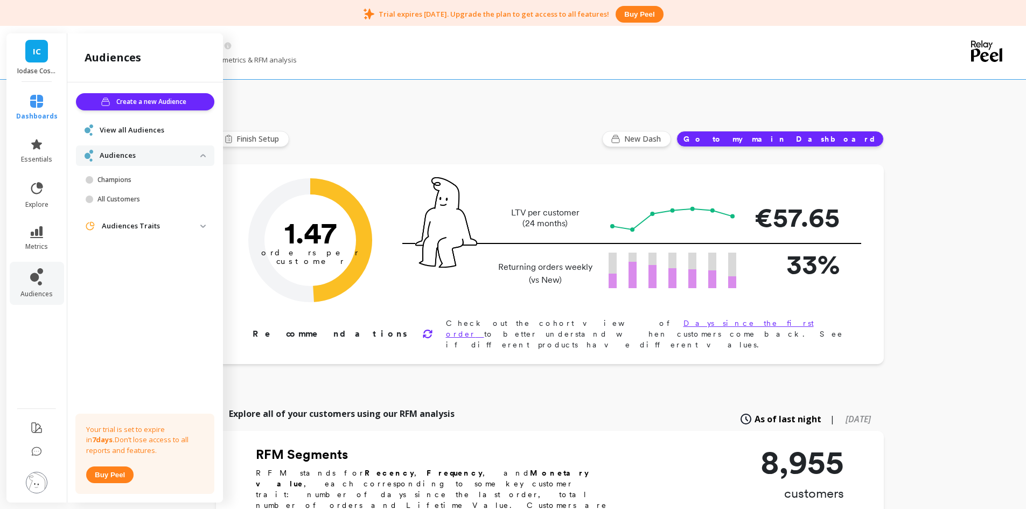
click at [163, 225] on p "Audiences Traits" at bounding box center [151, 226] width 99 height 11
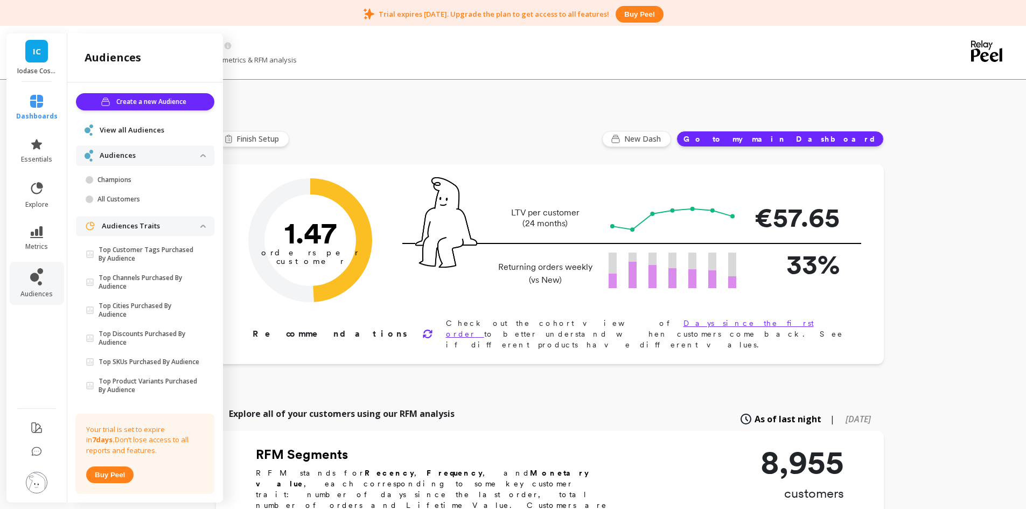
click at [154, 130] on span "View all Audiences" at bounding box center [132, 130] width 65 height 11
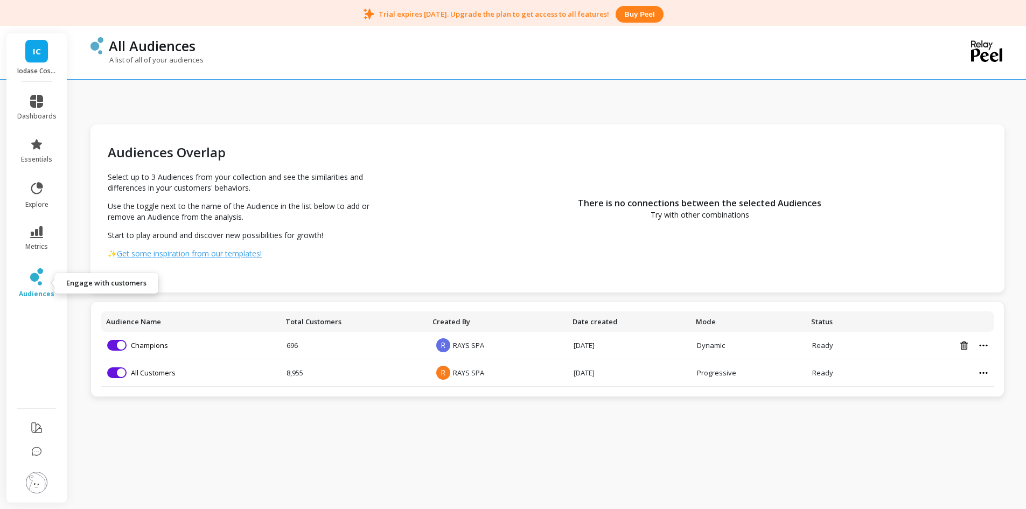
click at [38, 280] on icon at bounding box center [34, 277] width 9 height 9
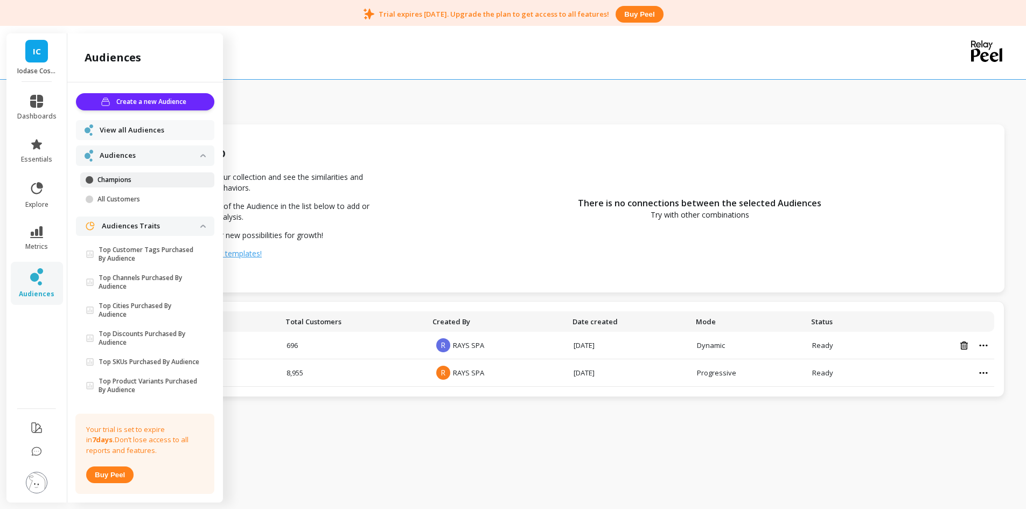
click at [107, 183] on p "Champions" at bounding box center [148, 180] width 103 height 9
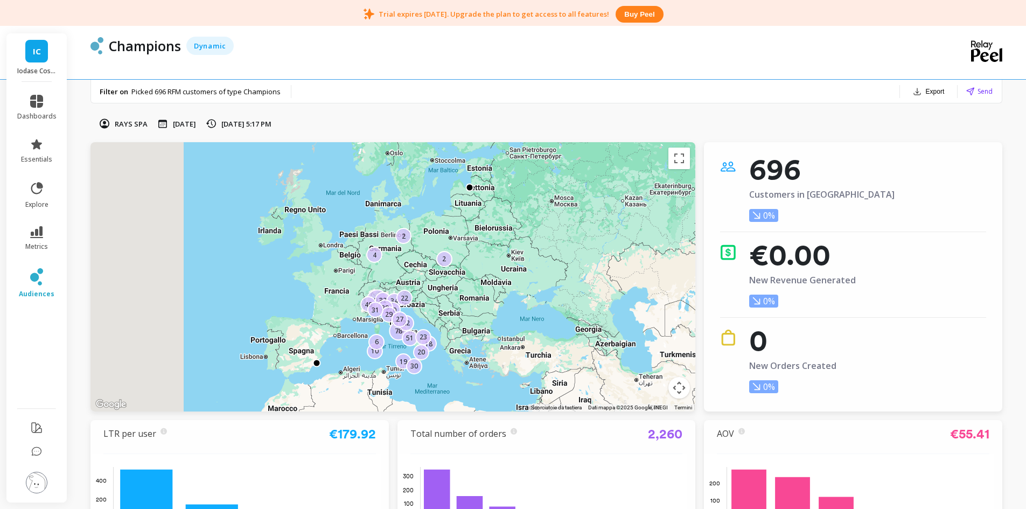
click at [195, 127] on p "[DATE]" at bounding box center [184, 124] width 23 height 10
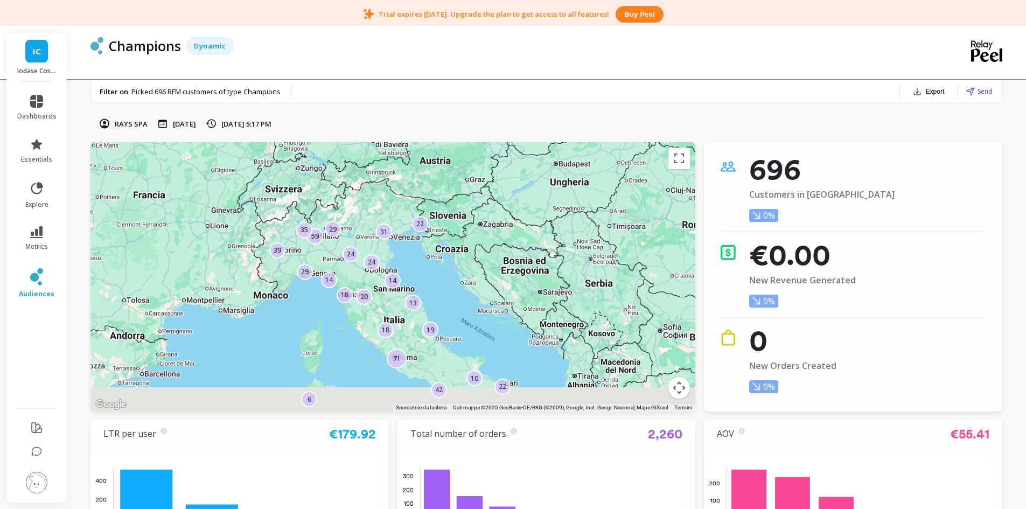
drag, startPoint x: 357, startPoint y: 304, endPoint x: 422, endPoint y: 243, distance: 89.5
click at [434, 192] on div "14 39 2 71 18 14 22 24 59 29 31 42 35 13 6 19 24 29 20 10 4 22 18" at bounding box center [392, 276] width 605 height 269
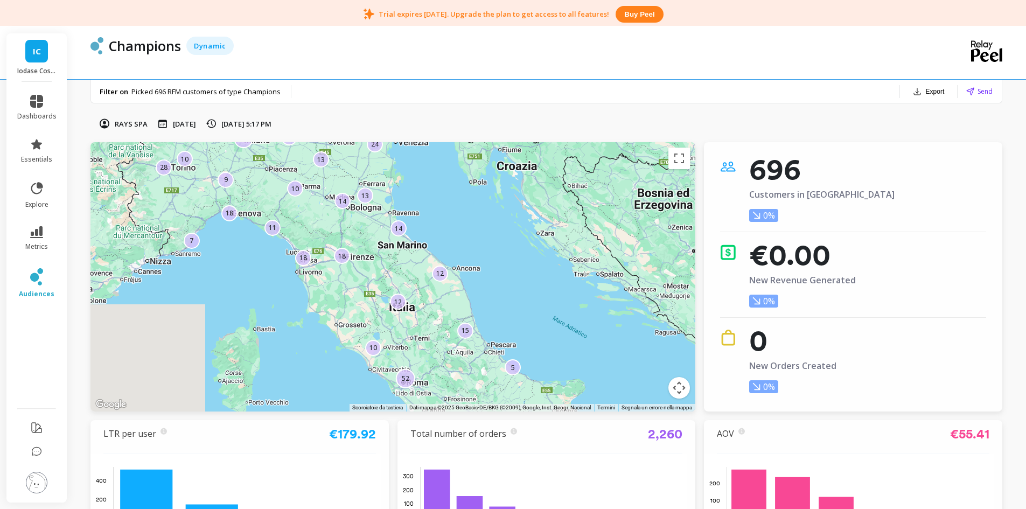
drag, startPoint x: 515, startPoint y: 303, endPoint x: 521, endPoint y: 275, distance: 28.6
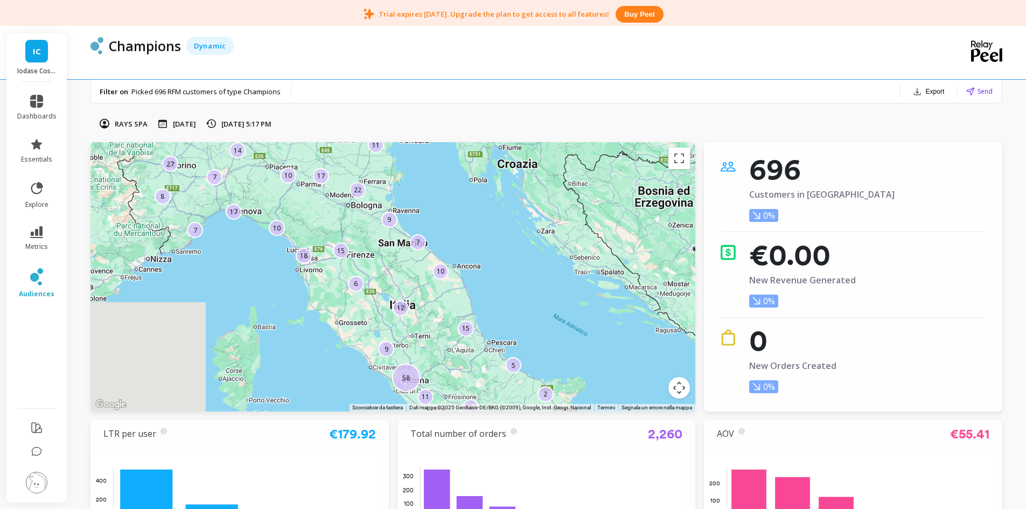
click at [396, 226] on div "8 17 5 58 15 10 10 11 11 9 22 7 7 15 10 12 17 7 2 14 6 9 3 27 18" at bounding box center [392, 276] width 605 height 269
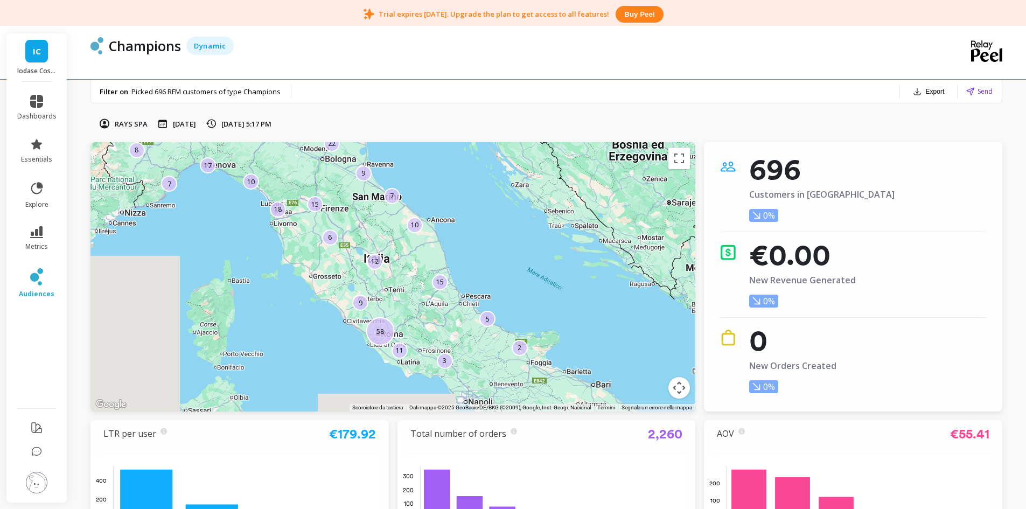
drag, startPoint x: 532, startPoint y: 267, endPoint x: 506, endPoint y: 219, distance: 54.9
click at [506, 219] on div "8 17 5 58 15 10 10 11 11 9 22 7 7 15 10 12 17 7 2 14 6 9 3 27 18" at bounding box center [392, 276] width 605 height 269
click at [677, 159] on button "Attiva/disattiva vista schermo intero" at bounding box center [679, 159] width 22 height 22
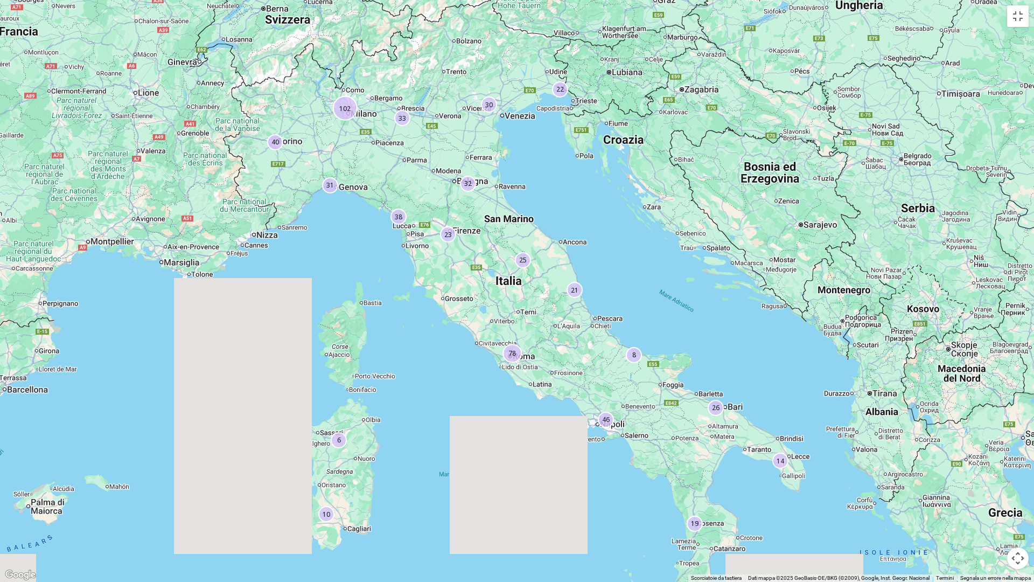
drag, startPoint x: 588, startPoint y: 282, endPoint x: 666, endPoint y: 291, distance: 78.7
click at [666, 291] on div "33 102 40 38 14 19 2 8 78 26 30 10 46 30 32 6 3 31 23 21 25 22 19" at bounding box center [517, 291] width 1034 height 582
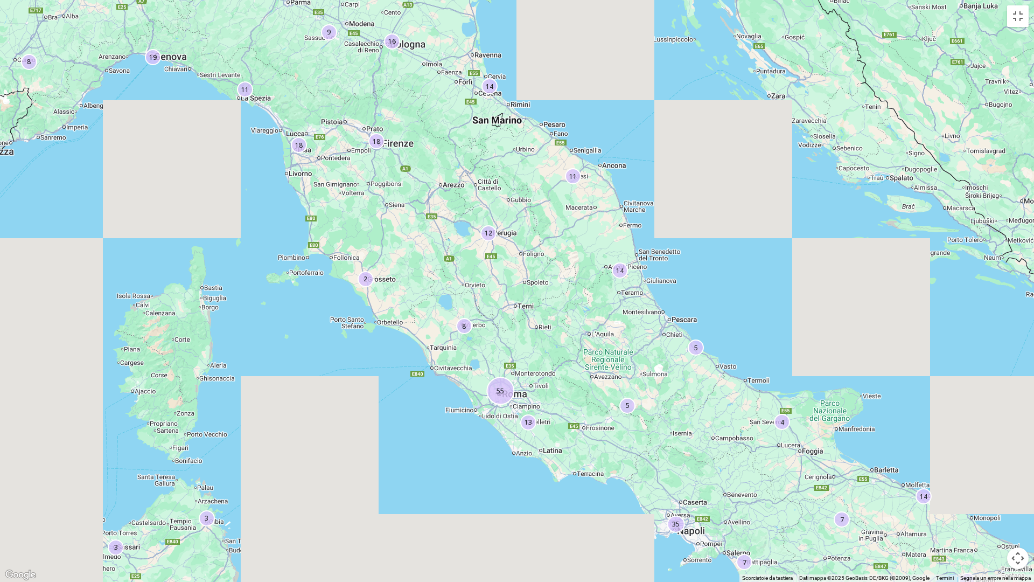
drag, startPoint x: 535, startPoint y: 309, endPoint x: 552, endPoint y: 322, distance: 20.7
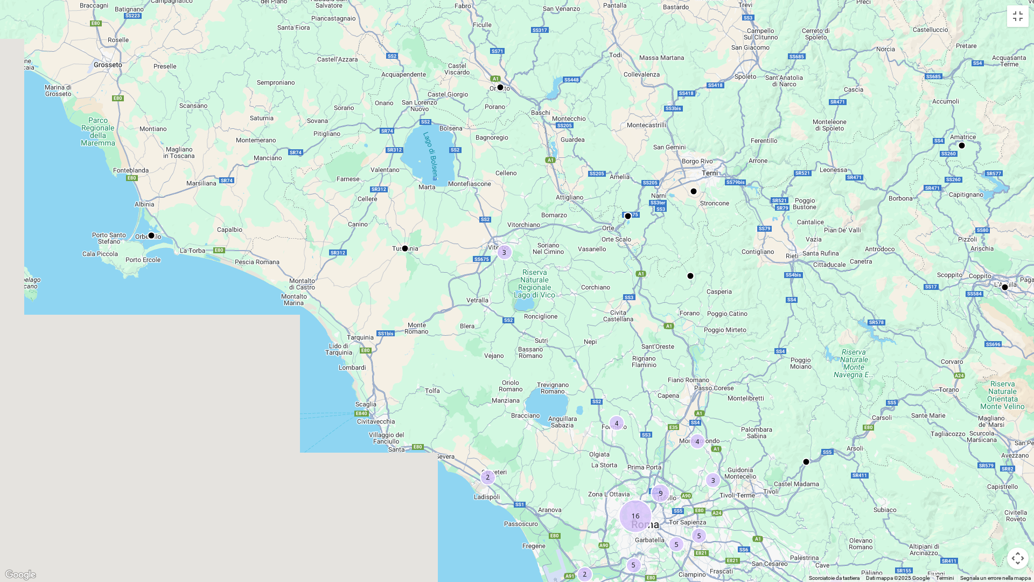
drag, startPoint x: 433, startPoint y: 316, endPoint x: 474, endPoint y: 357, distance: 57.9
click at [474, 357] on div "2 4 9 16 5 4 5 3 2 2 3 3 5 2" at bounding box center [517, 291] width 1034 height 582
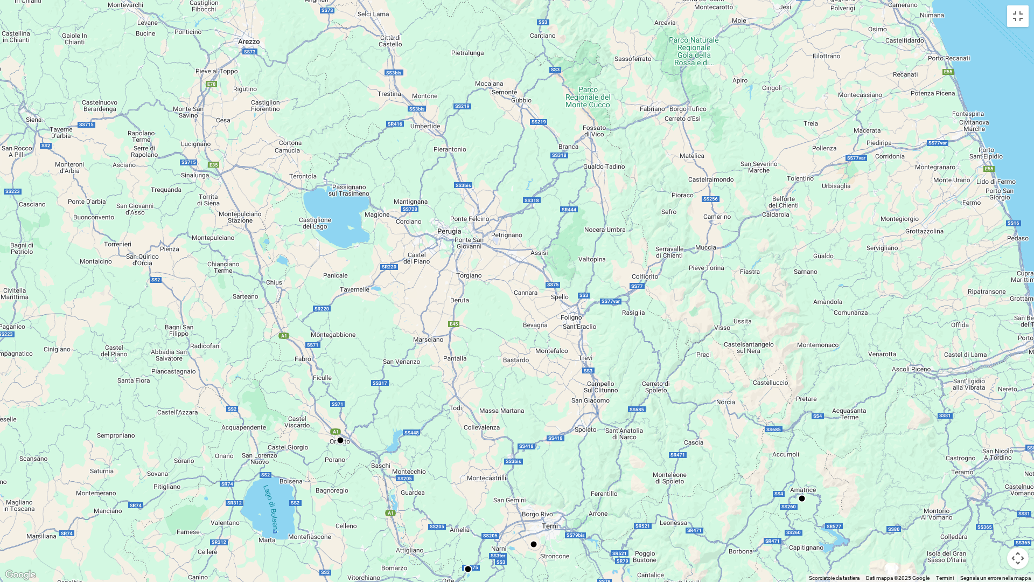
drag, startPoint x: 555, startPoint y: 168, endPoint x: 395, endPoint y: 525, distance: 391.8
click at [395, 508] on div "2 2 9 2 7 4 4 4 4 3 3 3 7 2" at bounding box center [517, 291] width 1034 height 582
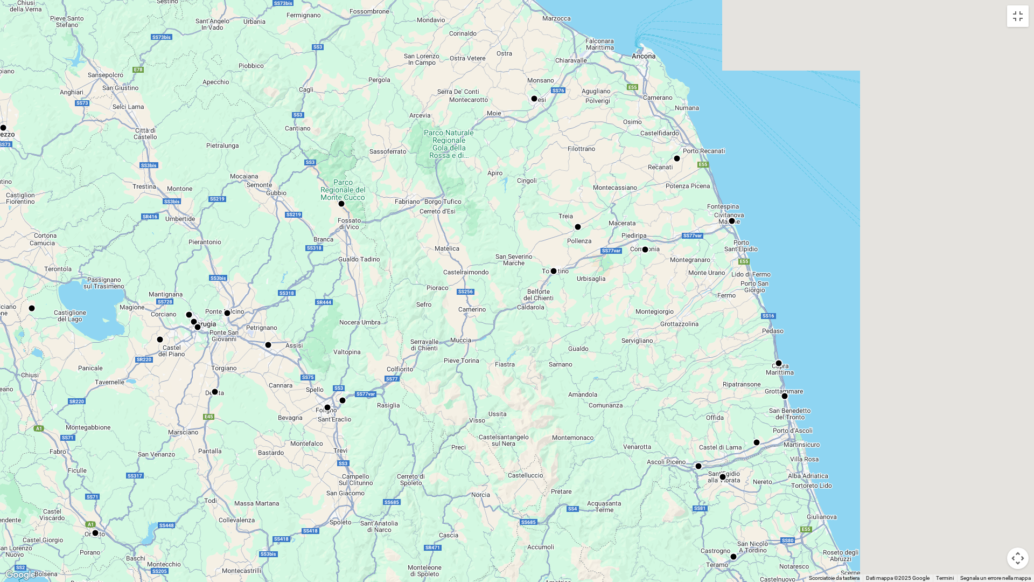
drag, startPoint x: 719, startPoint y: 217, endPoint x: 472, endPoint y: 311, distance: 264.3
click at [472, 311] on div at bounding box center [517, 291] width 1034 height 582
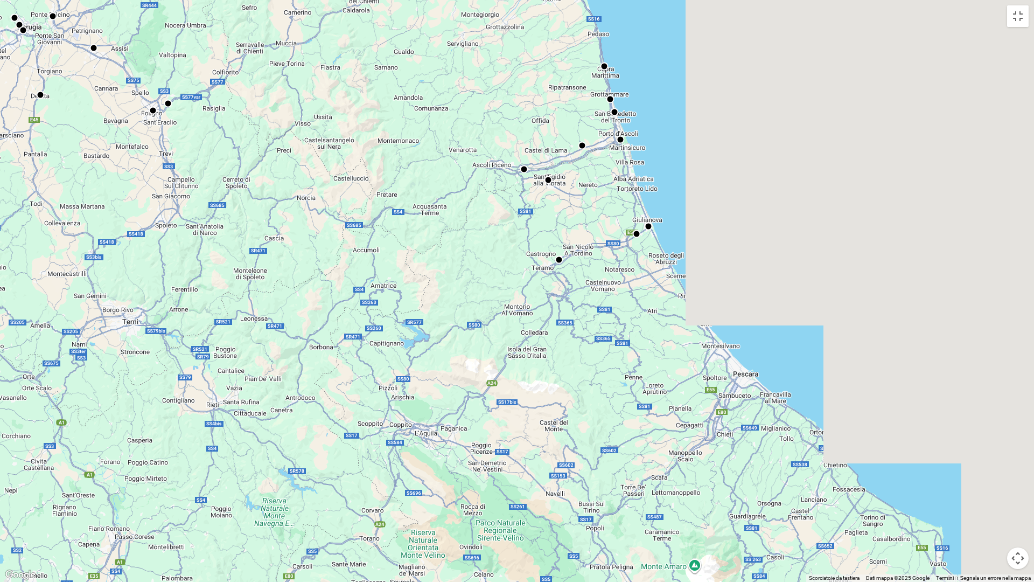
drag, startPoint x: 559, startPoint y: 338, endPoint x: 433, endPoint y: 145, distance: 230.2
click at [433, 145] on div at bounding box center [860, 285] width 1034 height 582
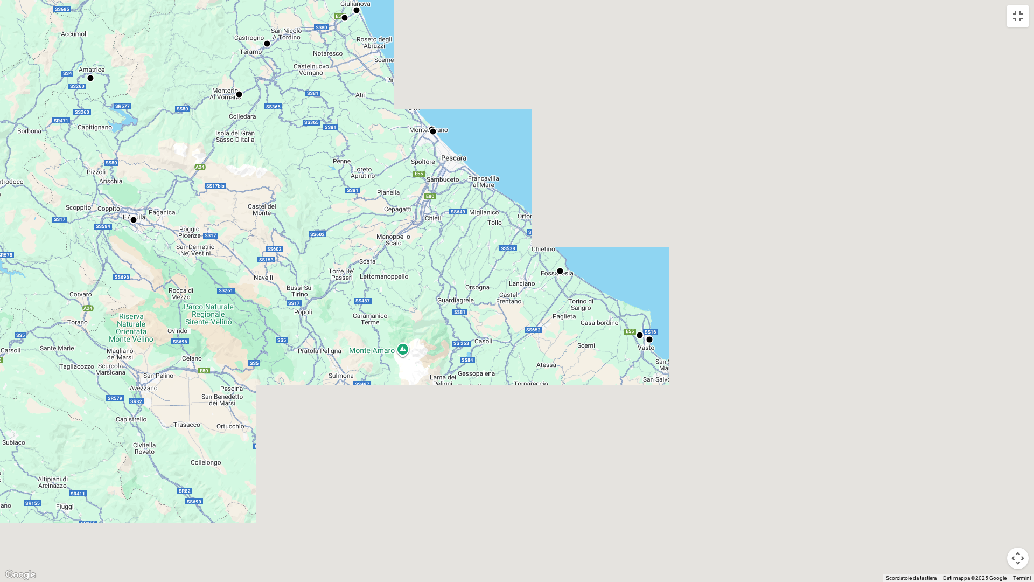
drag, startPoint x: 523, startPoint y: 286, endPoint x: 305, endPoint y: 122, distance: 272.3
click at [305, 122] on div at bounding box center [742, 366] width 1034 height 582
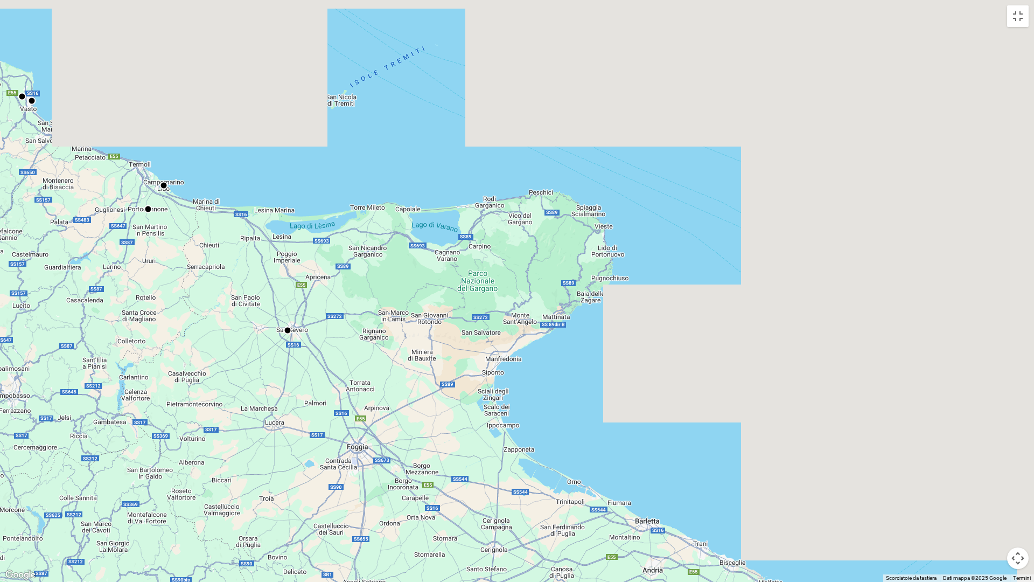
drag, startPoint x: 796, startPoint y: 434, endPoint x: 242, endPoint y: 242, distance: 586.0
click at [242, 242] on div at bounding box center [482, 390] width 1034 height 582
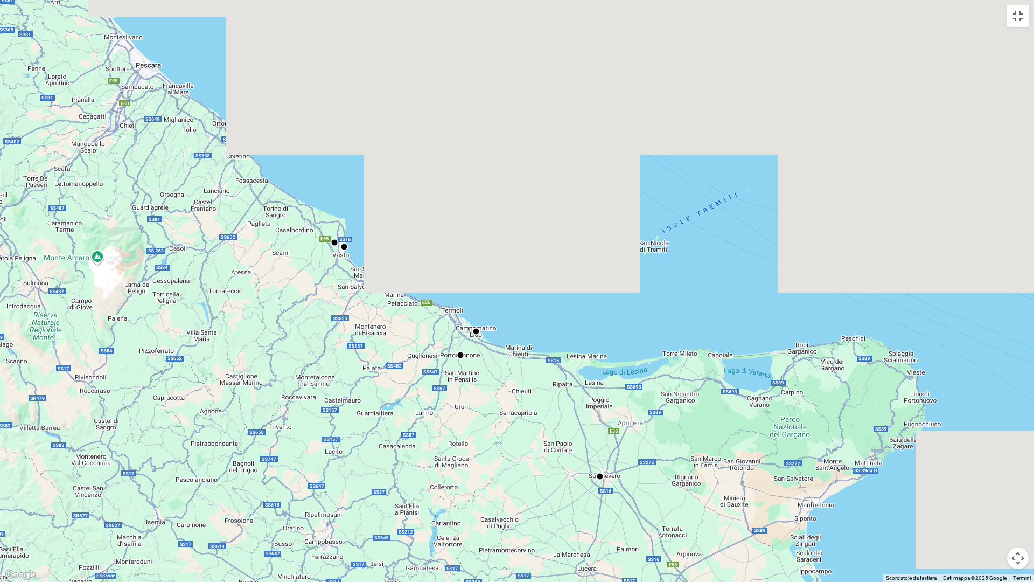
drag, startPoint x: 345, startPoint y: 232, endPoint x: 741, endPoint y: 395, distance: 428.9
click at [748, 397] on div at bounding box center [517, 291] width 1034 height 582
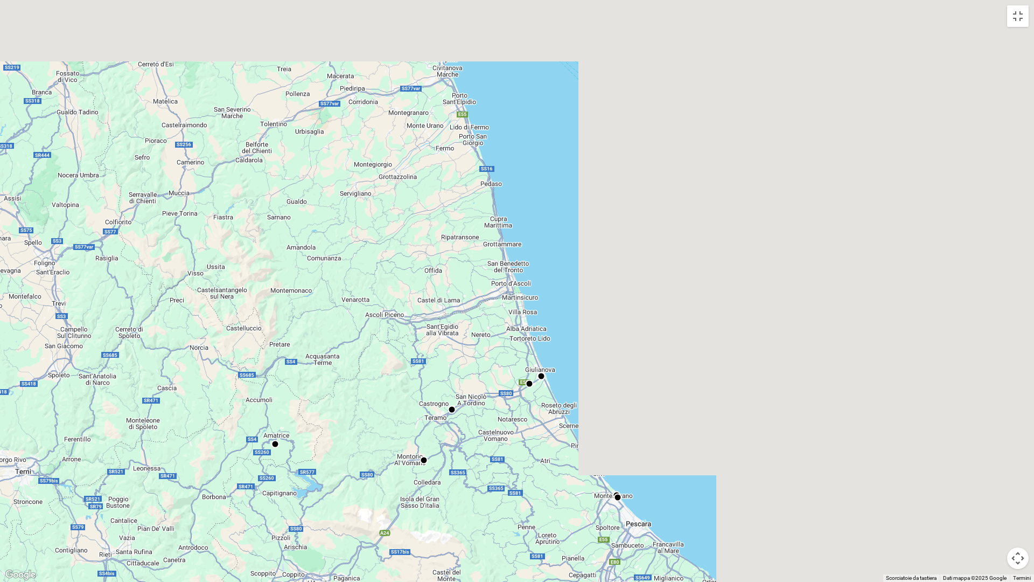
drag, startPoint x: 532, startPoint y: 374, endPoint x: 610, endPoint y: 485, distance: 135.6
click at [610, 485] on div at bounding box center [517, 291] width 1034 height 582
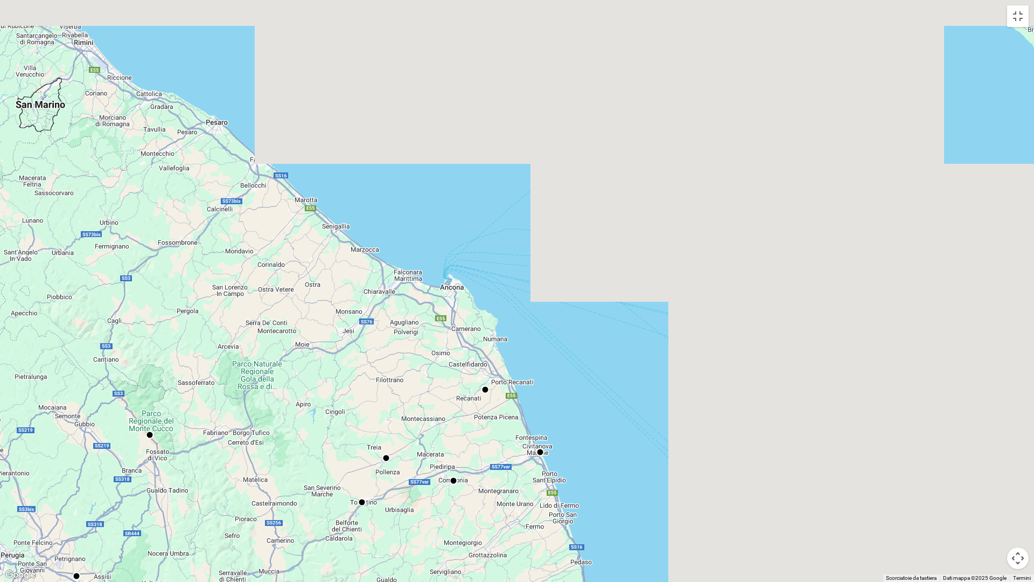
drag, startPoint x: 475, startPoint y: 374, endPoint x: 514, endPoint y: 508, distance: 140.1
click at [514, 508] on div at bounding box center [517, 291] width 1034 height 582
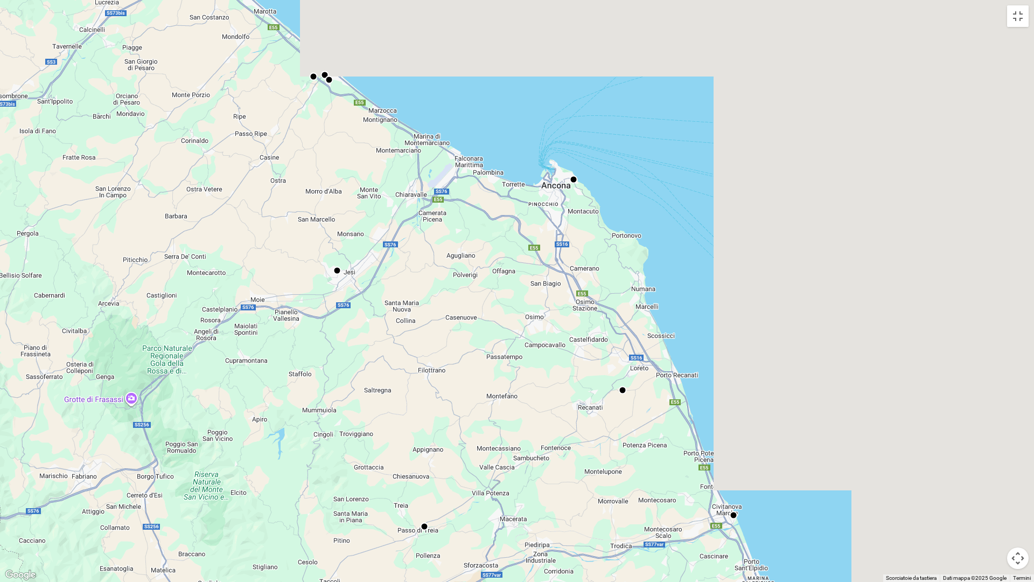
drag, startPoint x: 398, startPoint y: 361, endPoint x: 465, endPoint y: 342, distance: 70.4
click at [465, 342] on div at bounding box center [517, 291] width 1034 height 582
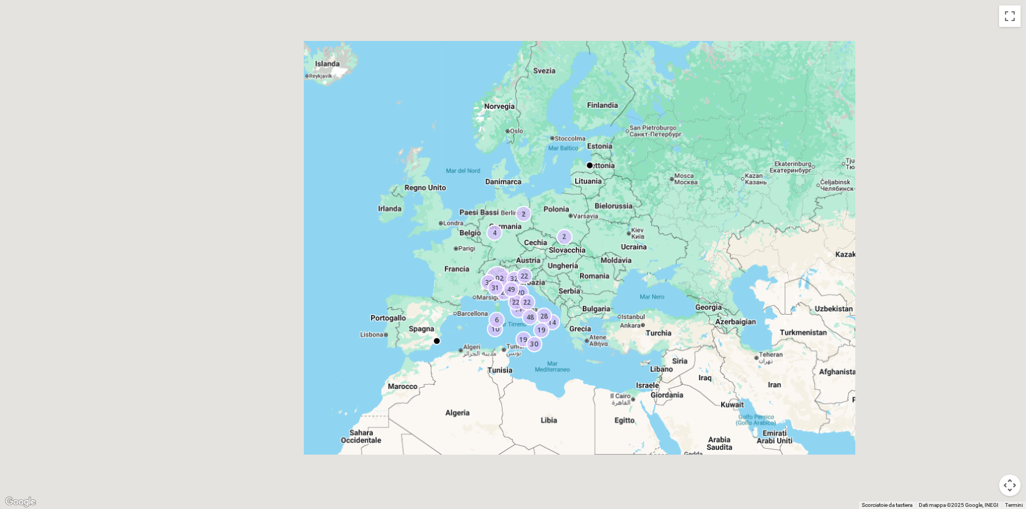
scroll to position [377, 0]
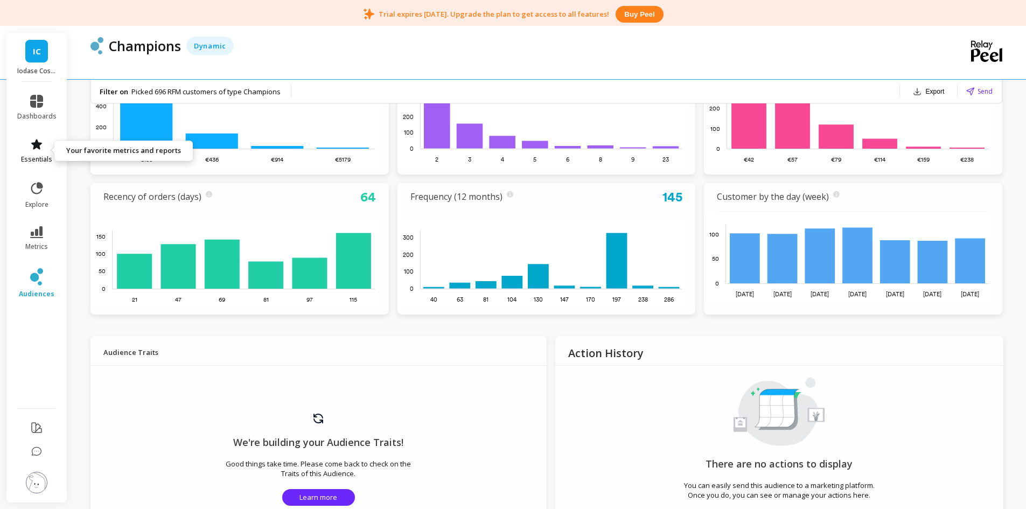
click at [36, 154] on link "essentials" at bounding box center [36, 151] width 39 height 26
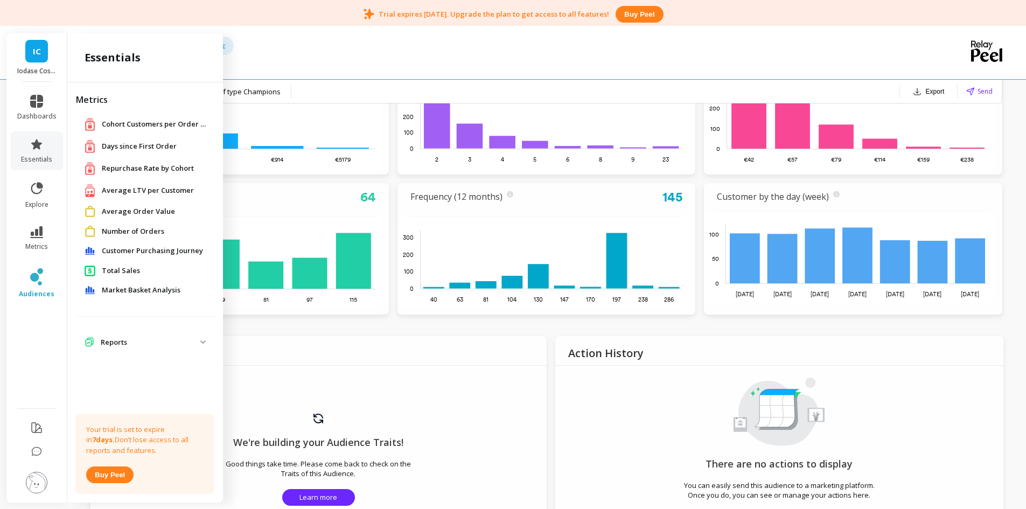
click at [124, 146] on span "Days since First Order" at bounding box center [139, 146] width 75 height 11
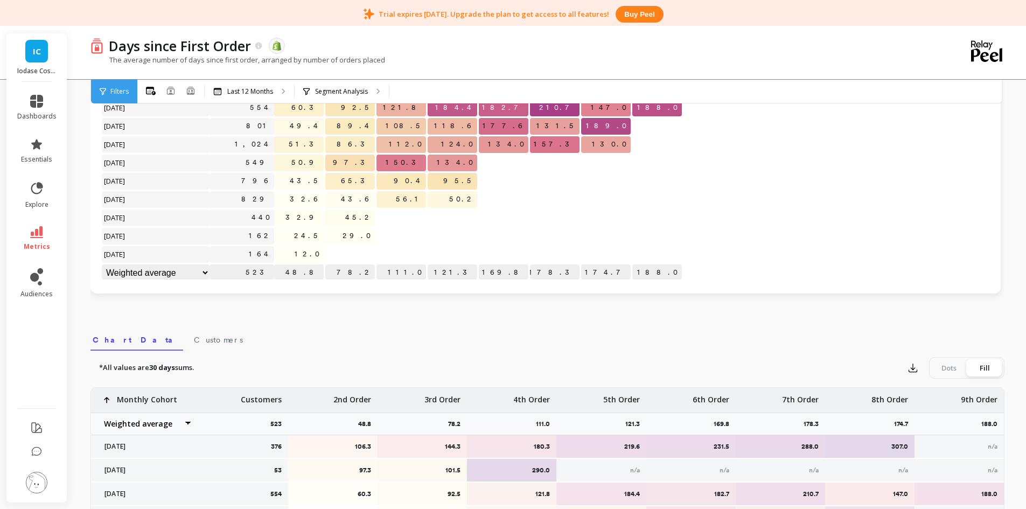
scroll to position [377, 0]
